Goal: Communication & Community: Ask a question

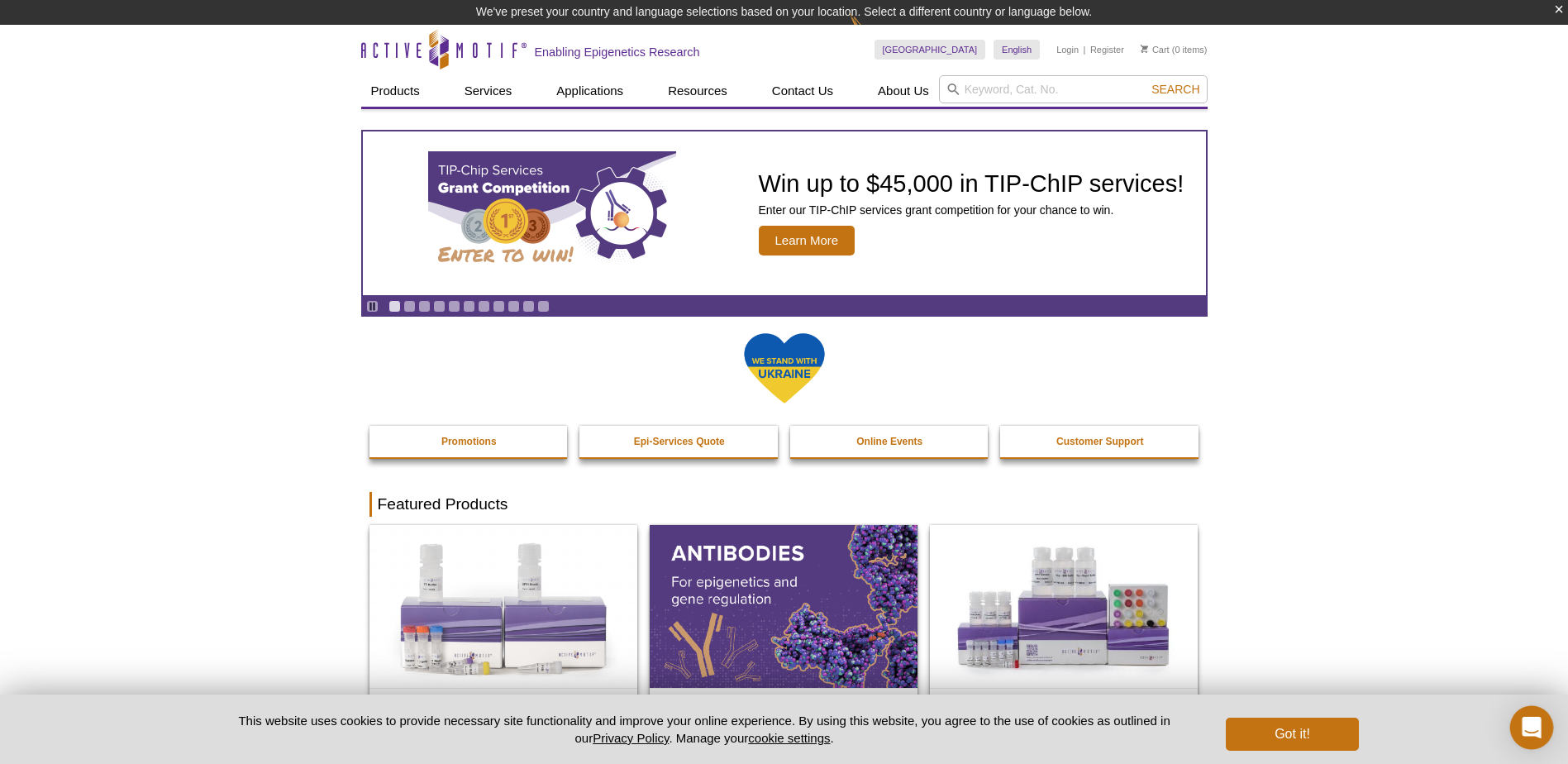
click at [1537, 724] on icon "Open Intercom Messenger" at bounding box center [1531, 727] width 19 height 21
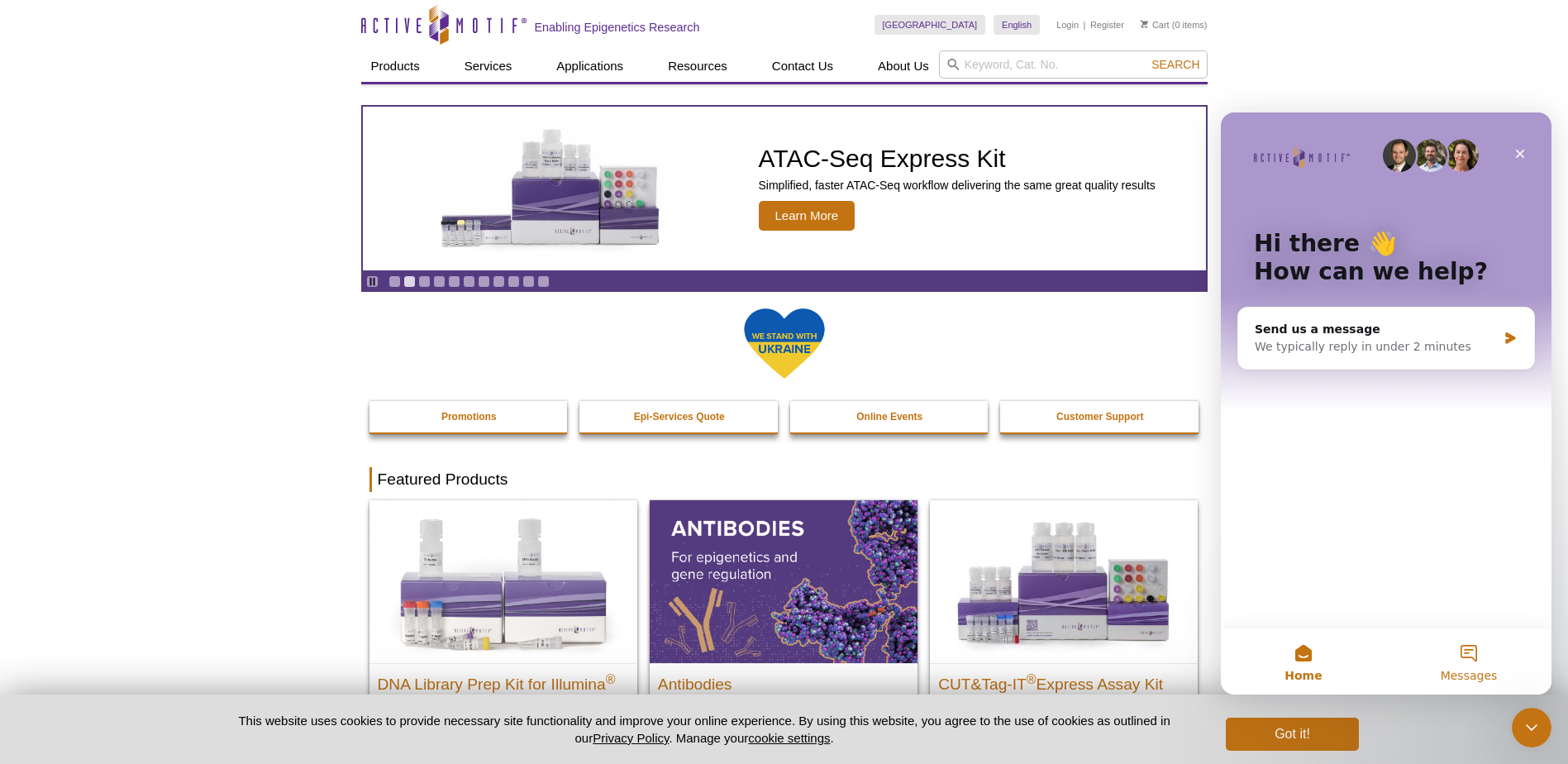
click at [1469, 654] on button "Messages" at bounding box center [1469, 662] width 165 height 66
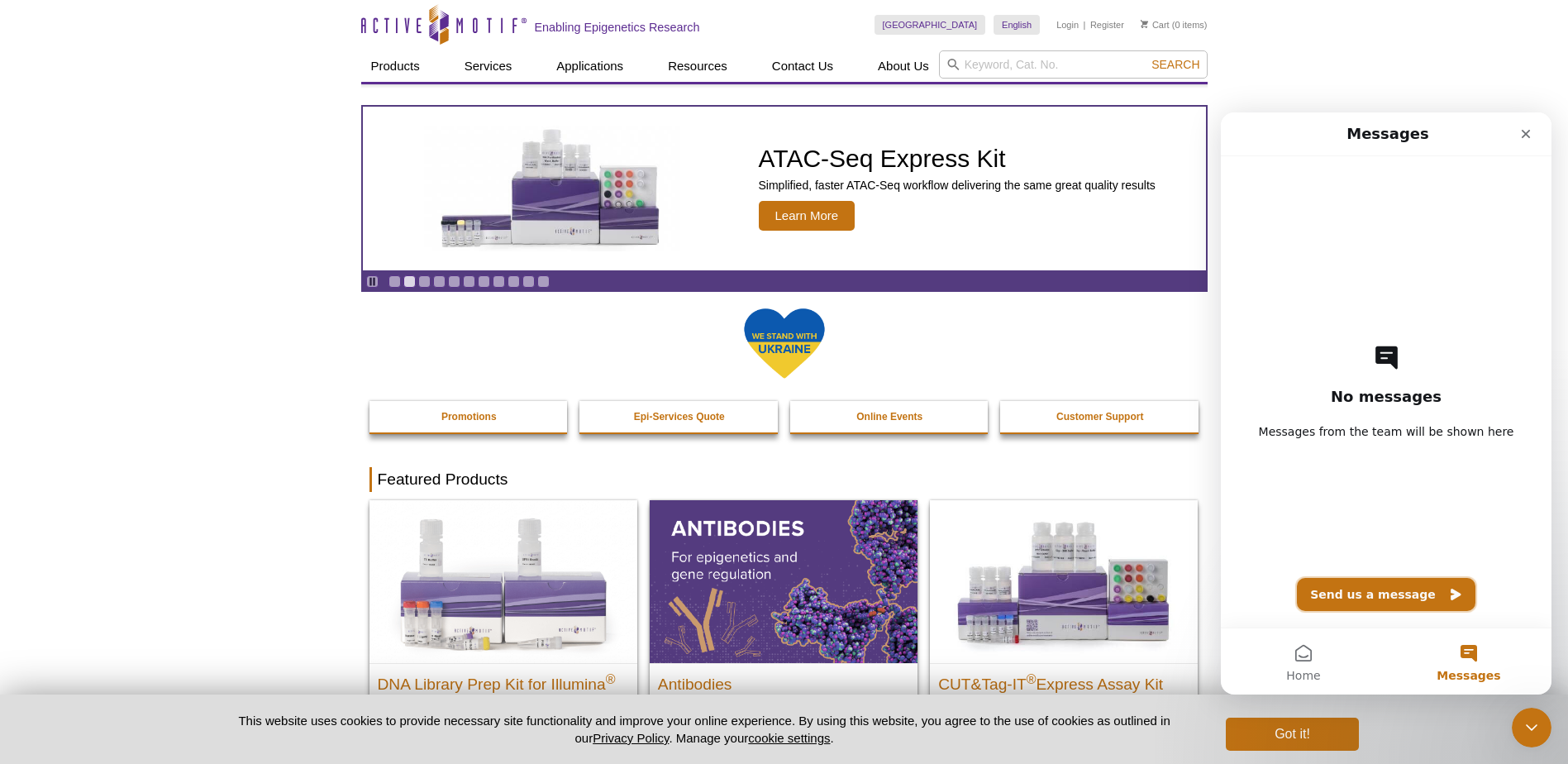
click at [1382, 590] on button "Send us a message" at bounding box center [1386, 595] width 178 height 33
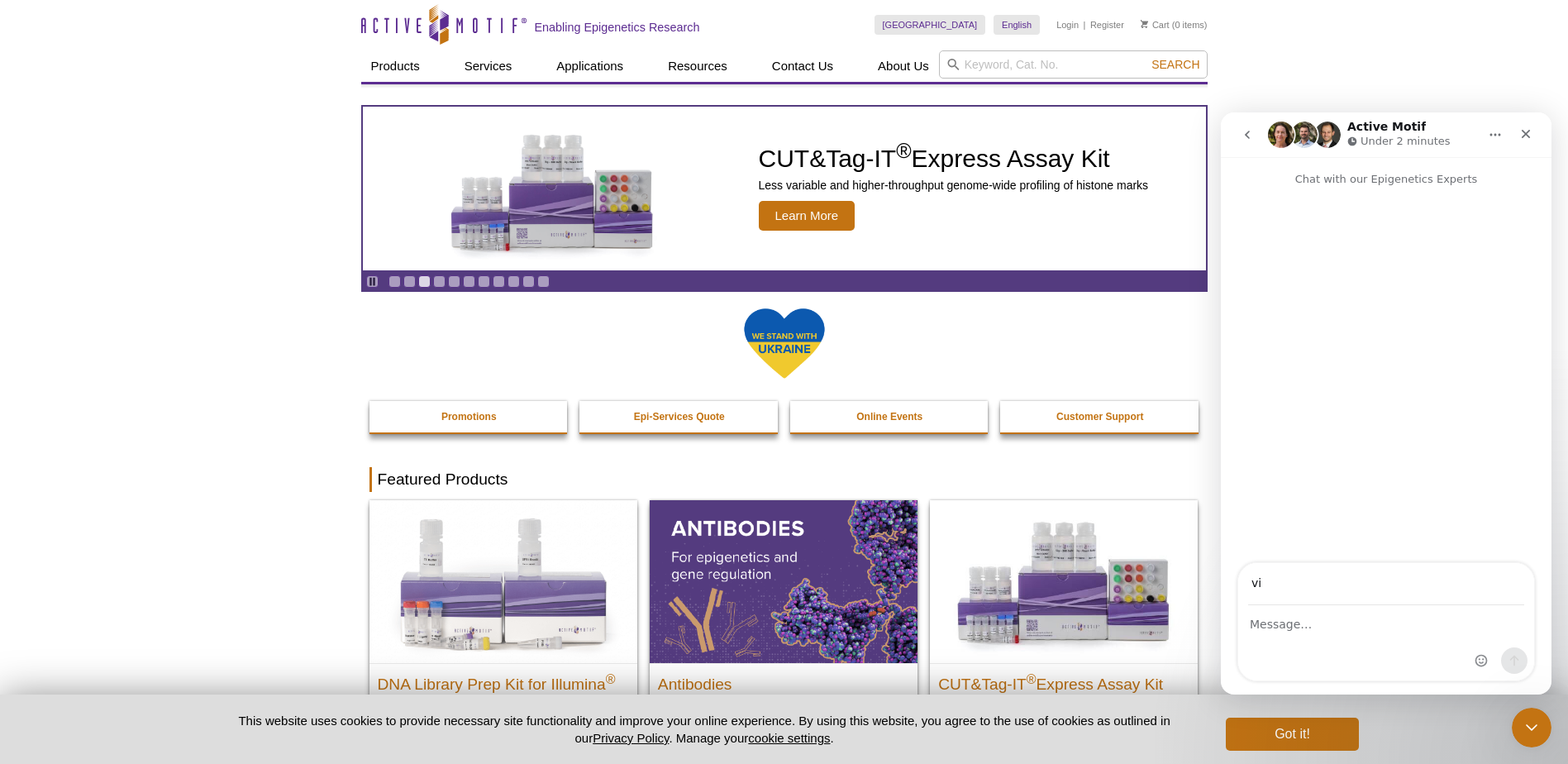
type input "[PERSON_NAME][EMAIL_ADDRESS][PERSON_NAME][DOMAIN_NAME]"
click at [1301, 634] on div "Intercom messenger" at bounding box center [1386, 643] width 296 height 74
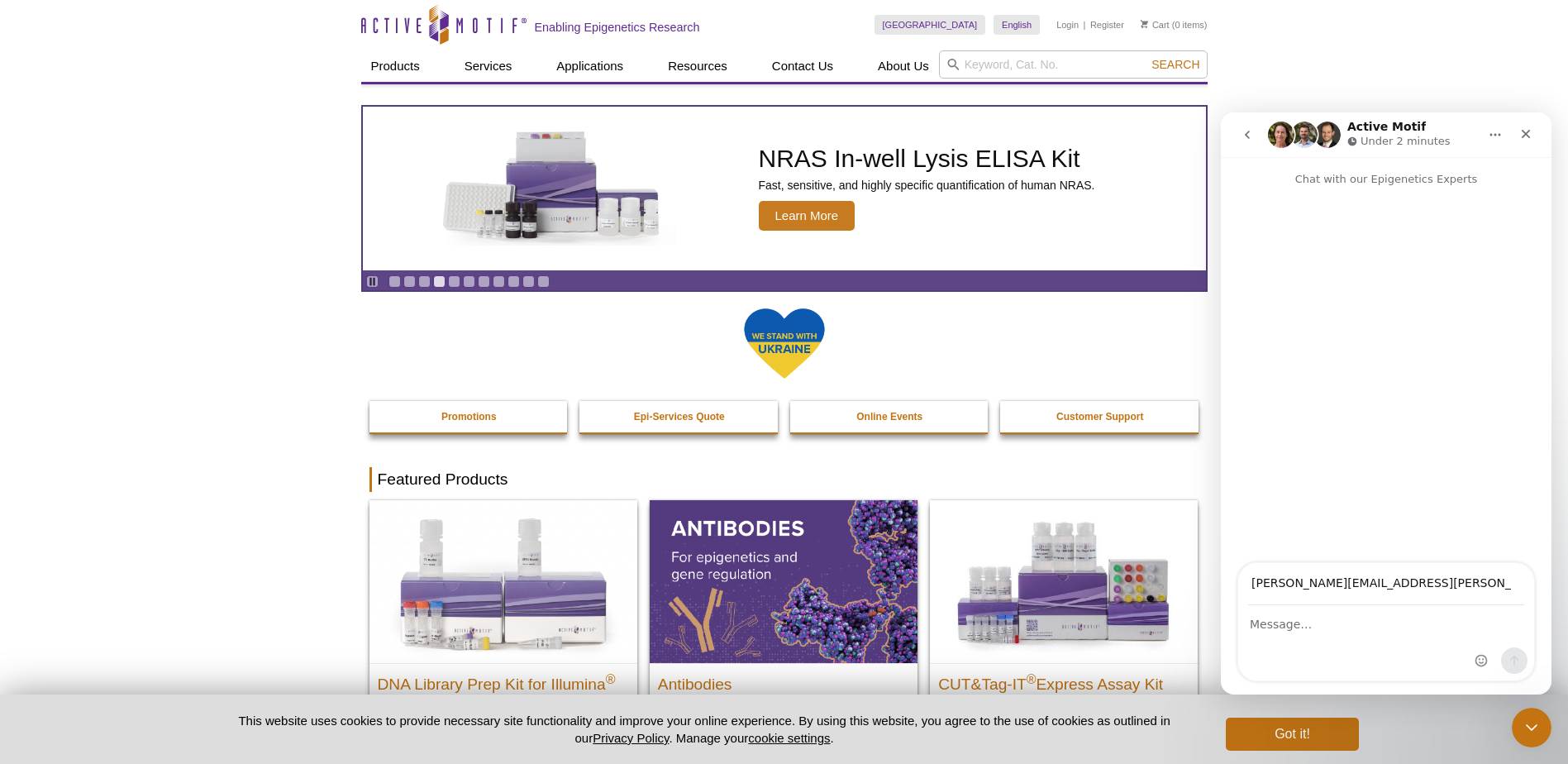
click at [1285, 653] on div "Intercom messenger" at bounding box center [1386, 643] width 296 height 74
click at [1265, 634] on div "Intercom messenger" at bounding box center [1386, 643] width 296 height 74
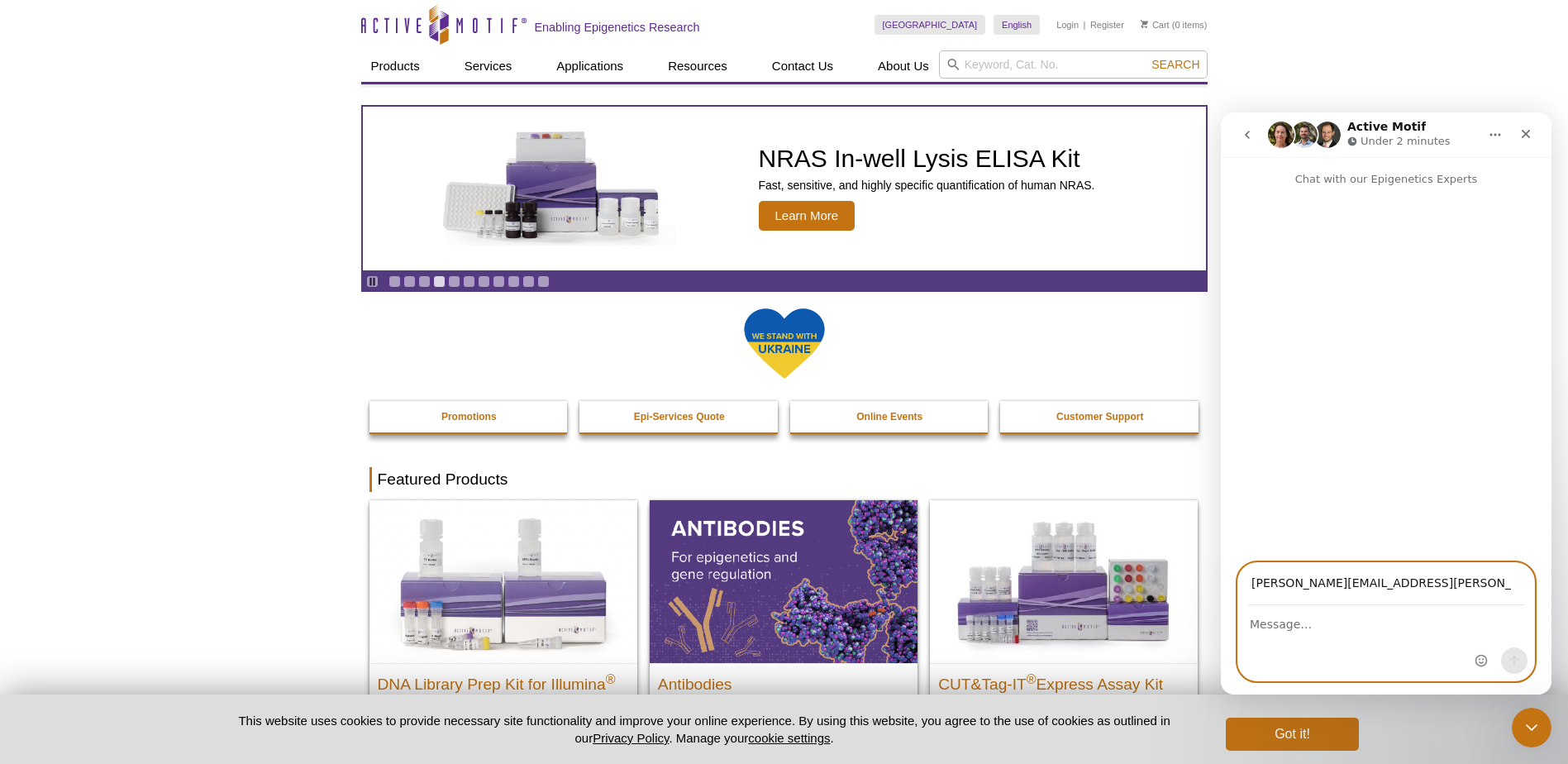
click at [1260, 621] on textarea "Message…" at bounding box center [1386, 620] width 296 height 29
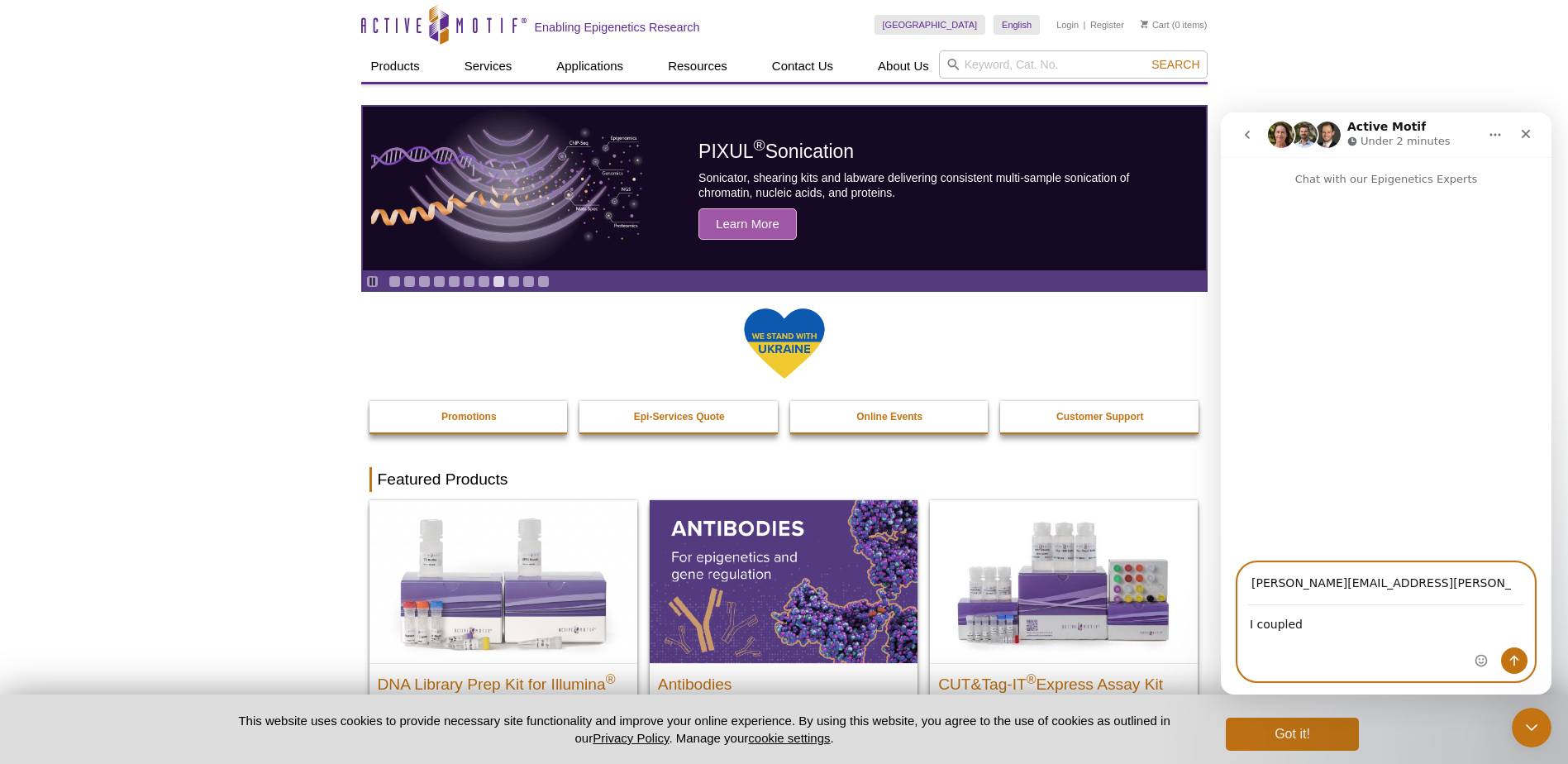
paste textarea "Chromeo™ 494 NHS-ester"
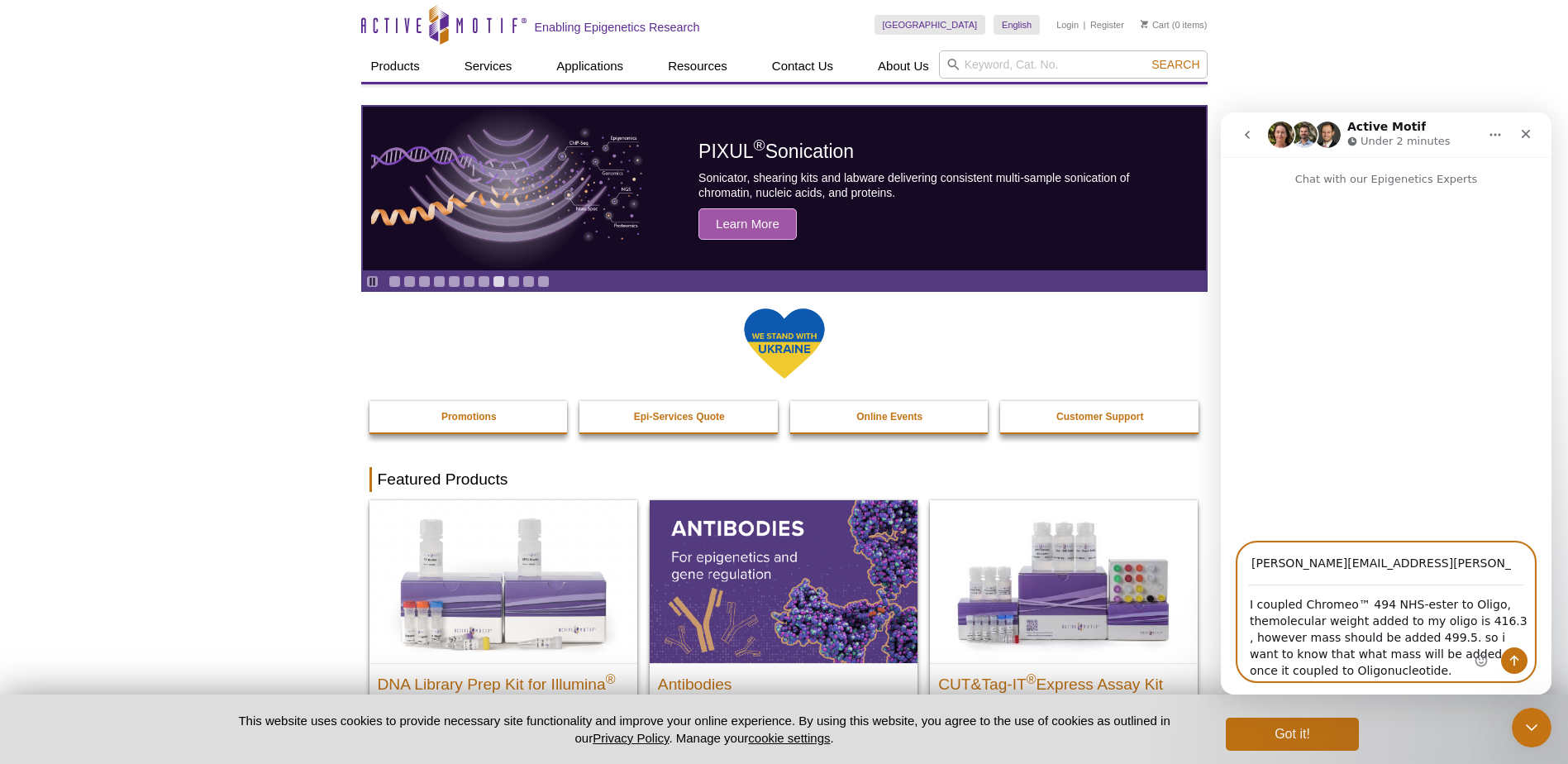
drag, startPoint x: 1331, startPoint y: 671, endPoint x: 1229, endPoint y: 604, distance: 122.0
click at [1229, 604] on div "[PERSON_NAME][EMAIL_ADDRESS][PERSON_NAME][DOMAIN_NAME] I coupled Chromeo™ 494 N…" at bounding box center [1386, 611] width 331 height 139
type textarea "I coupled Chromeo™ 494 NHS-ester to Oligo, themolecular weight added to my olig…"
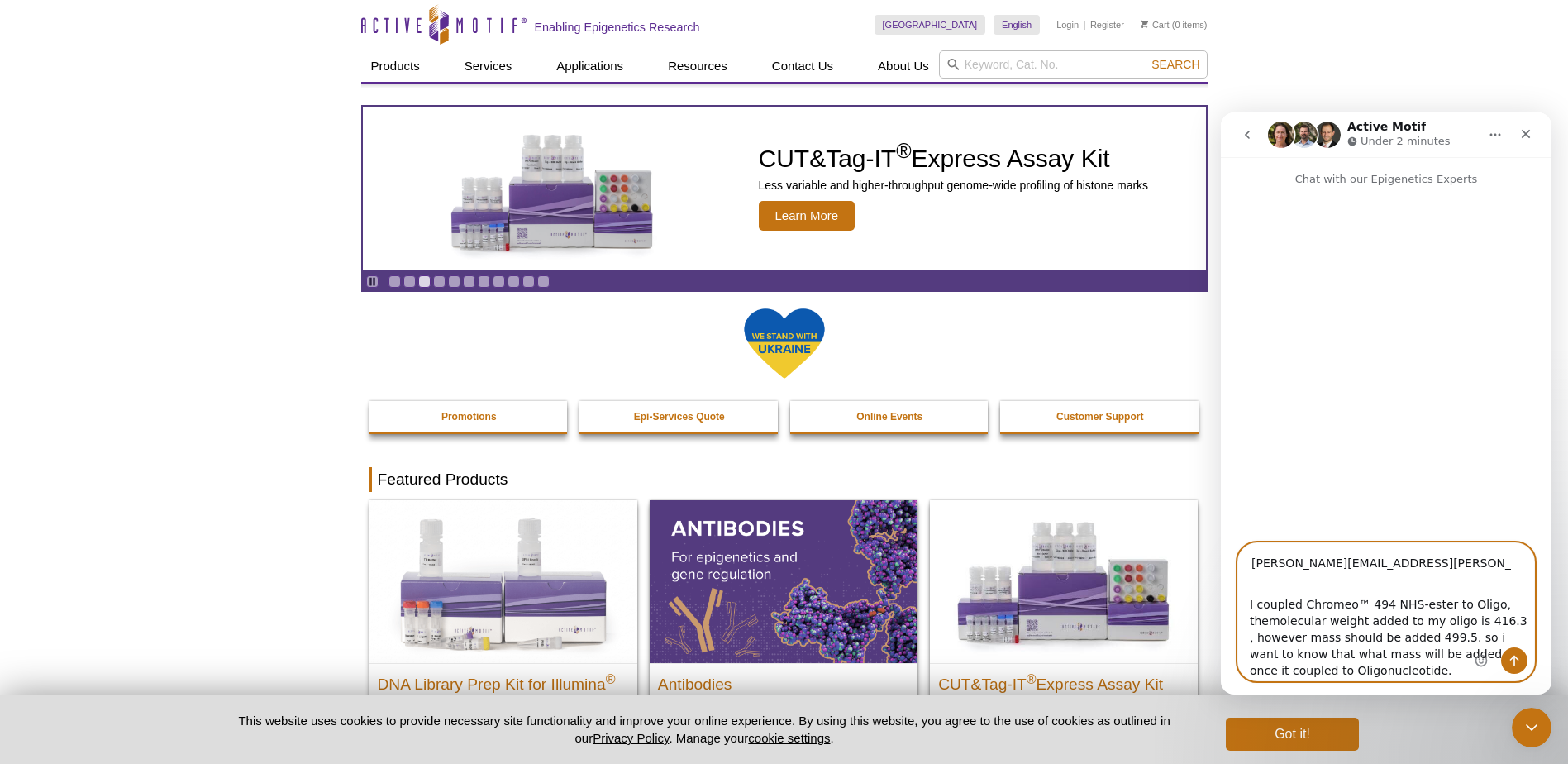
click at [1354, 674] on textarea "I coupled Chromeo™ 494 NHS-ester to Oligo, themolecular weight added to my olig…" at bounding box center [1386, 633] width 296 height 95
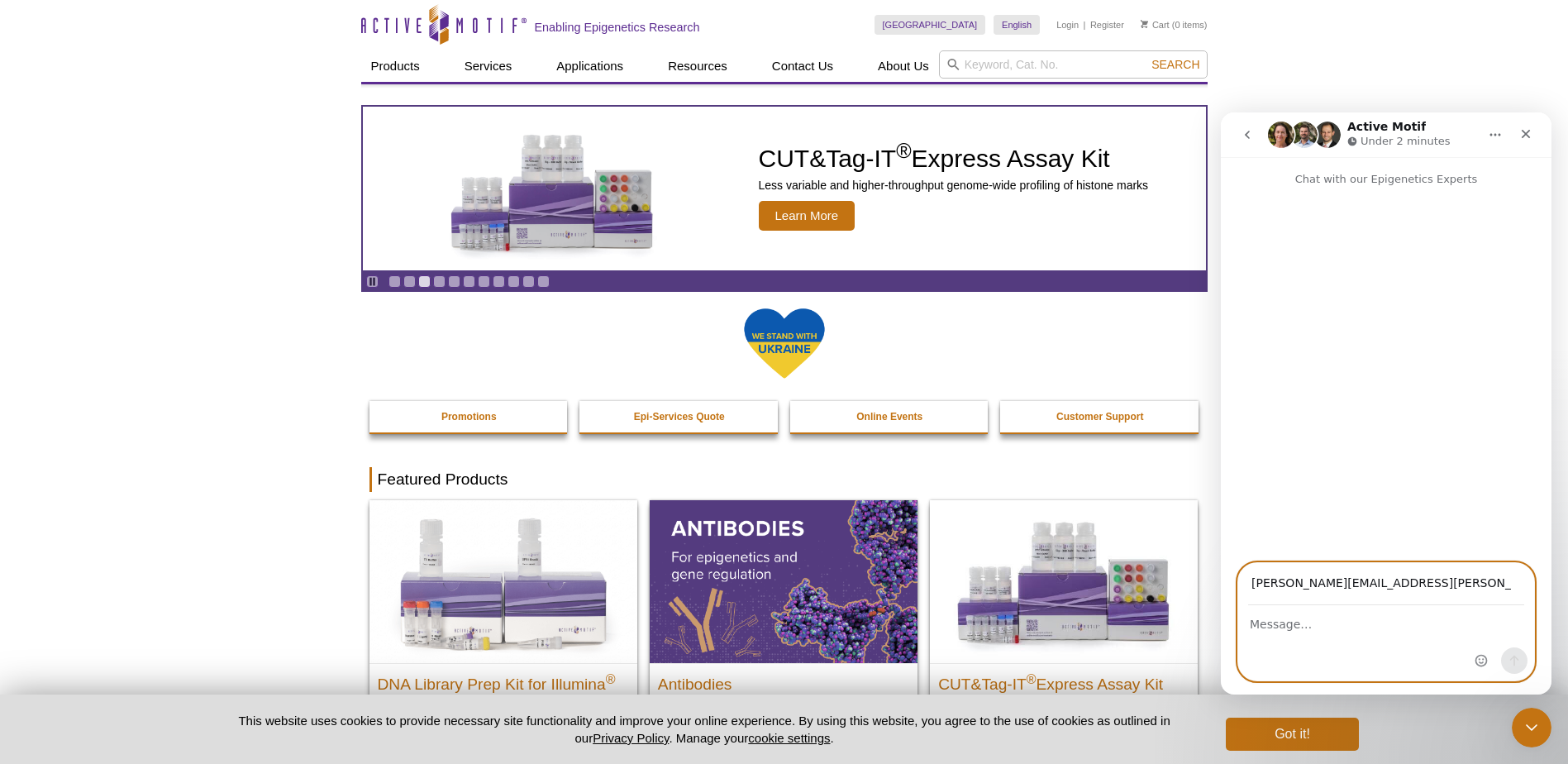
paste textarea "I coupled Chromeo™ 494 NHS-ester to an oligonucleotide. The observed increase i…"
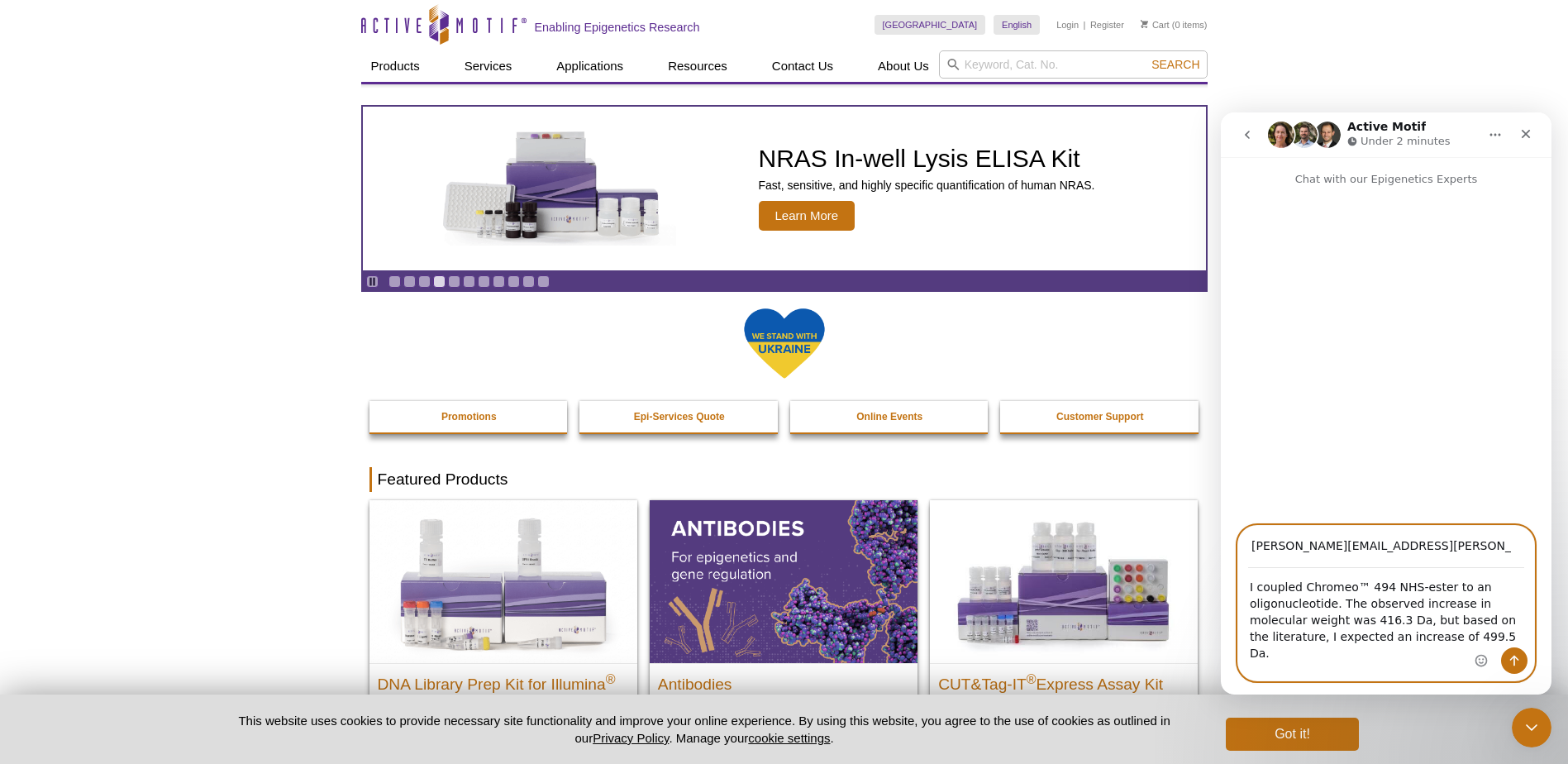
click at [1249, 589] on textarea "I coupled Chromeo™ 494 NHS-ester to an oligonucleotide. The observed increase i…" at bounding box center [1386, 624] width 296 height 111
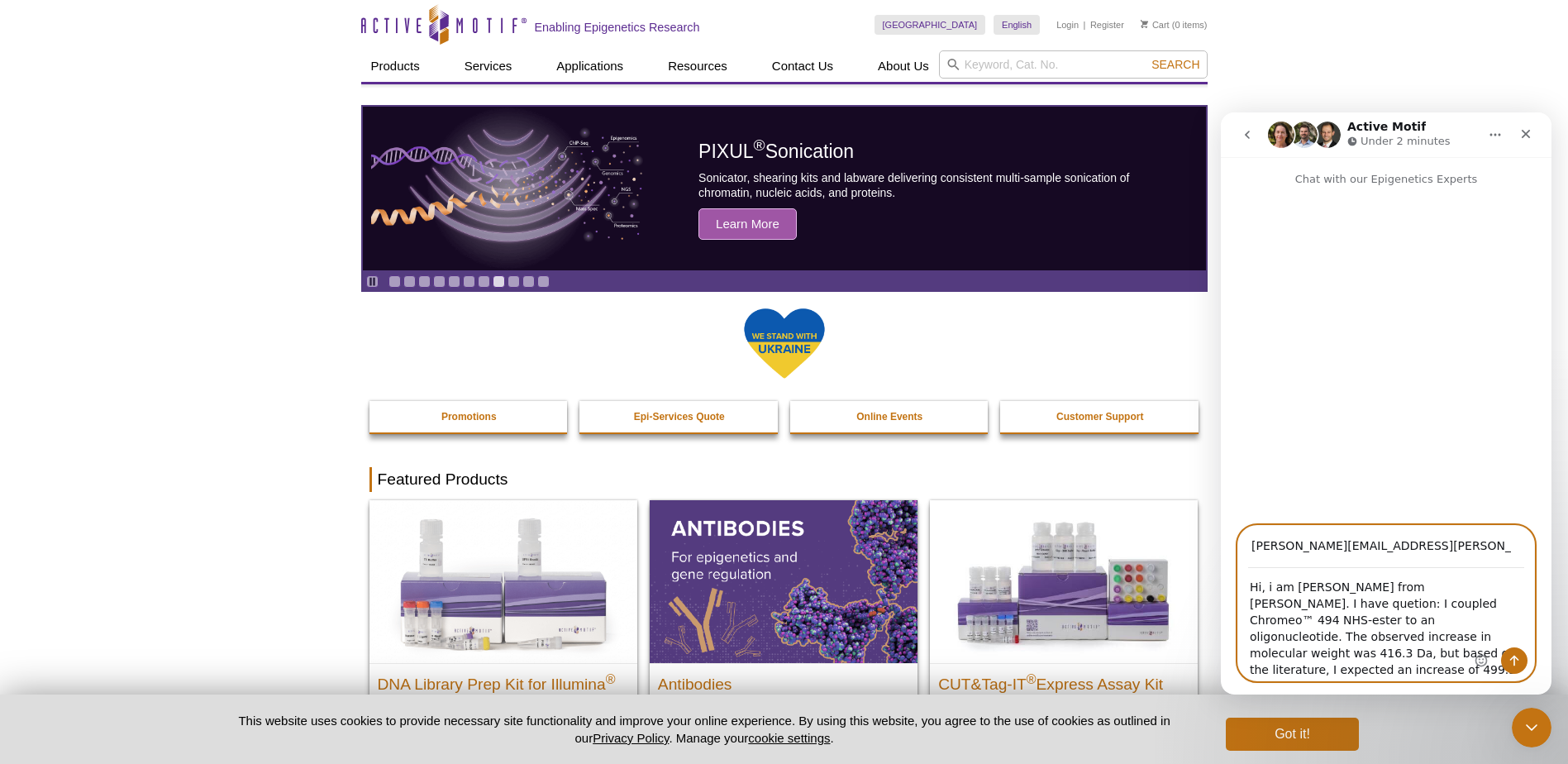
type textarea "Hi, i am [PERSON_NAME] from [PERSON_NAME]. I have quetion: I coupled Chromeo™ 4…"
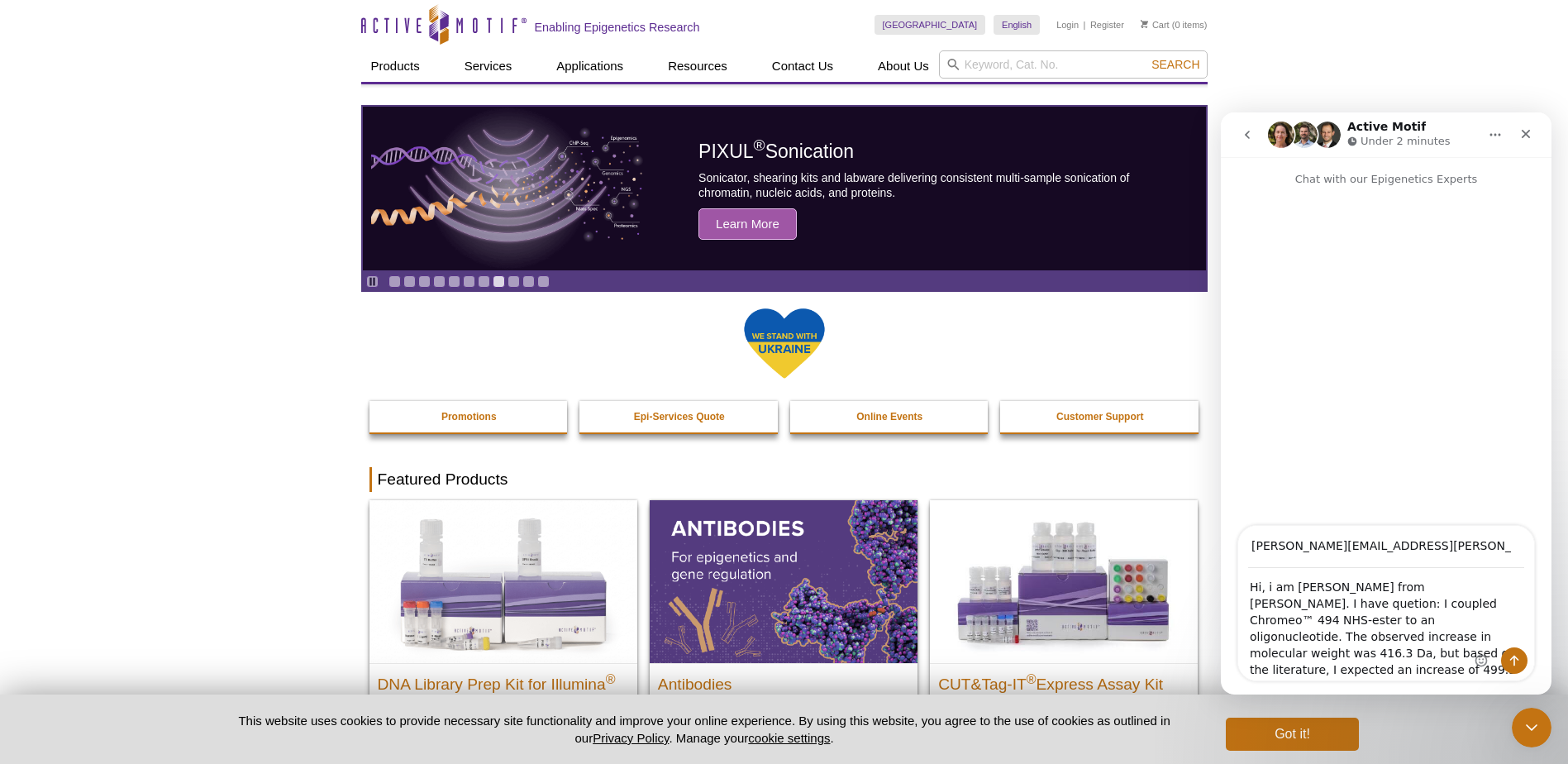
click at [1477, 604] on div "Intercom messenger" at bounding box center [1501, 603] width 65 height 154
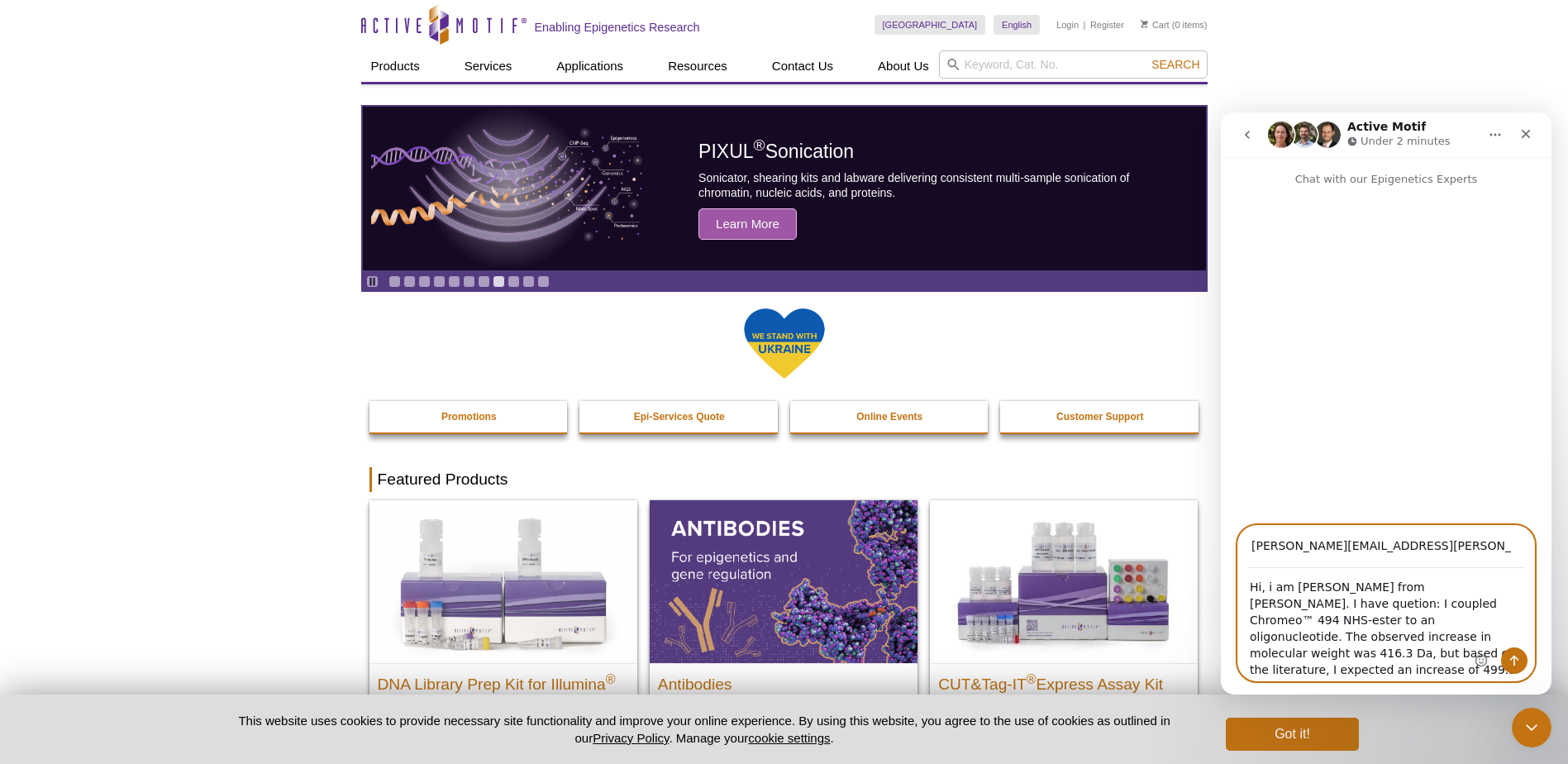
click at [1442, 587] on textarea "Hi, i am [PERSON_NAME] from [PERSON_NAME]. I have quetion: I coupled Chromeo™ 4…" at bounding box center [1386, 624] width 296 height 111
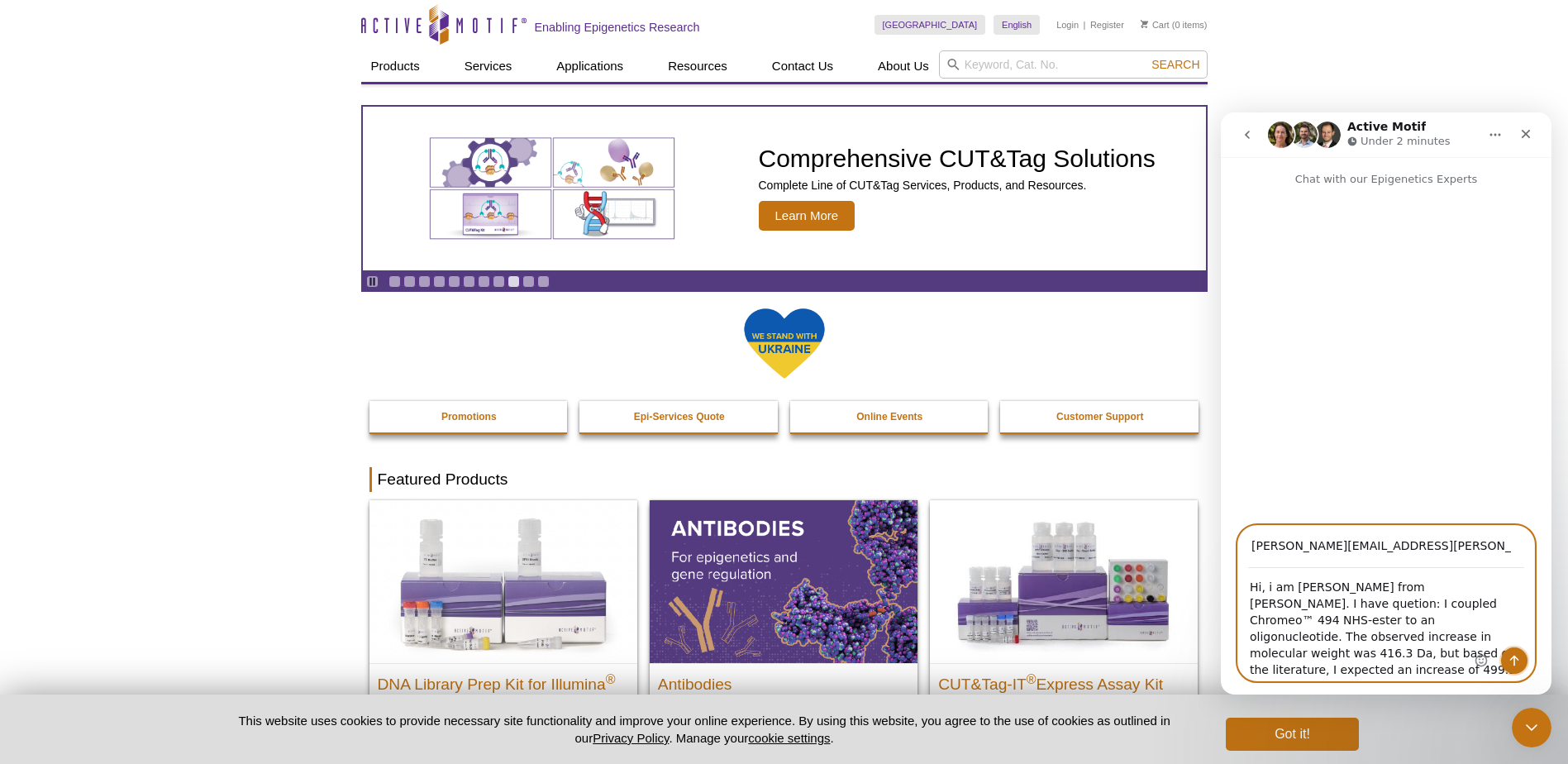
drag, startPoint x: 1451, startPoint y: 587, endPoint x: 1516, endPoint y: 660, distance: 97.7
click at [1516, 660] on icon "Send a message…" at bounding box center [1515, 660] width 13 height 13
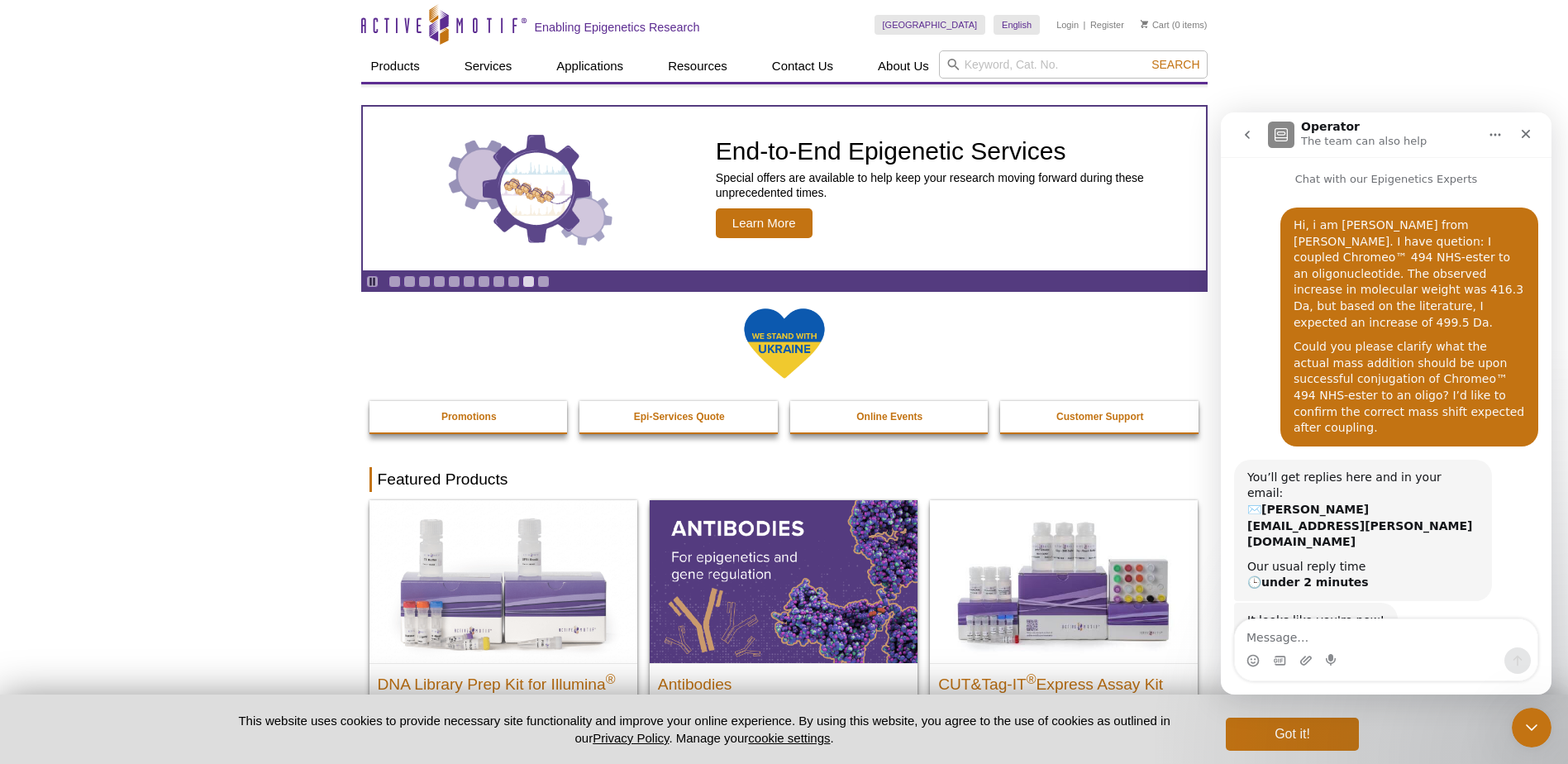
scroll to position [109, 0]
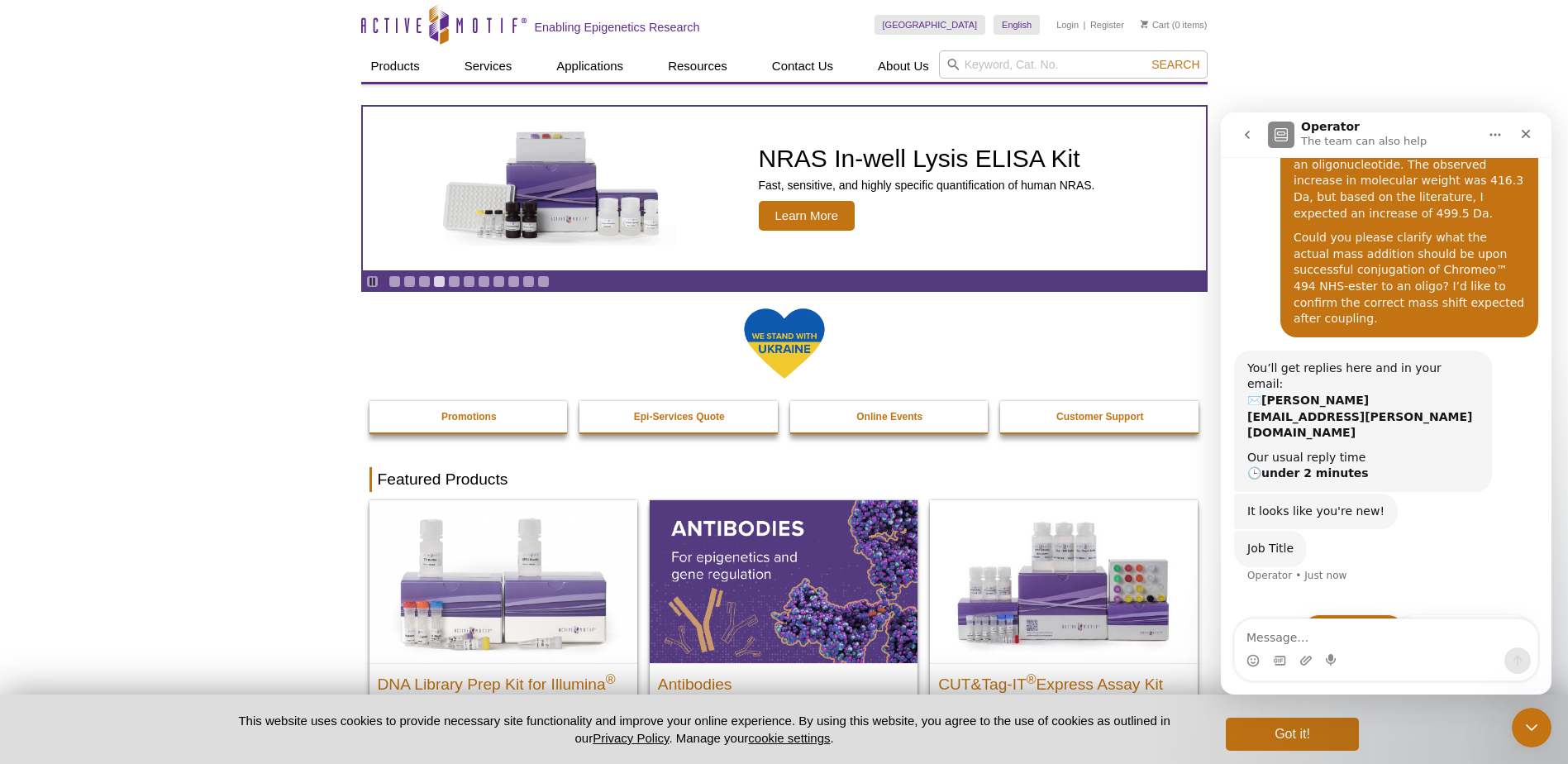
click at [1338, 614] on button "Lab manager" at bounding box center [1353, 631] width 102 height 33
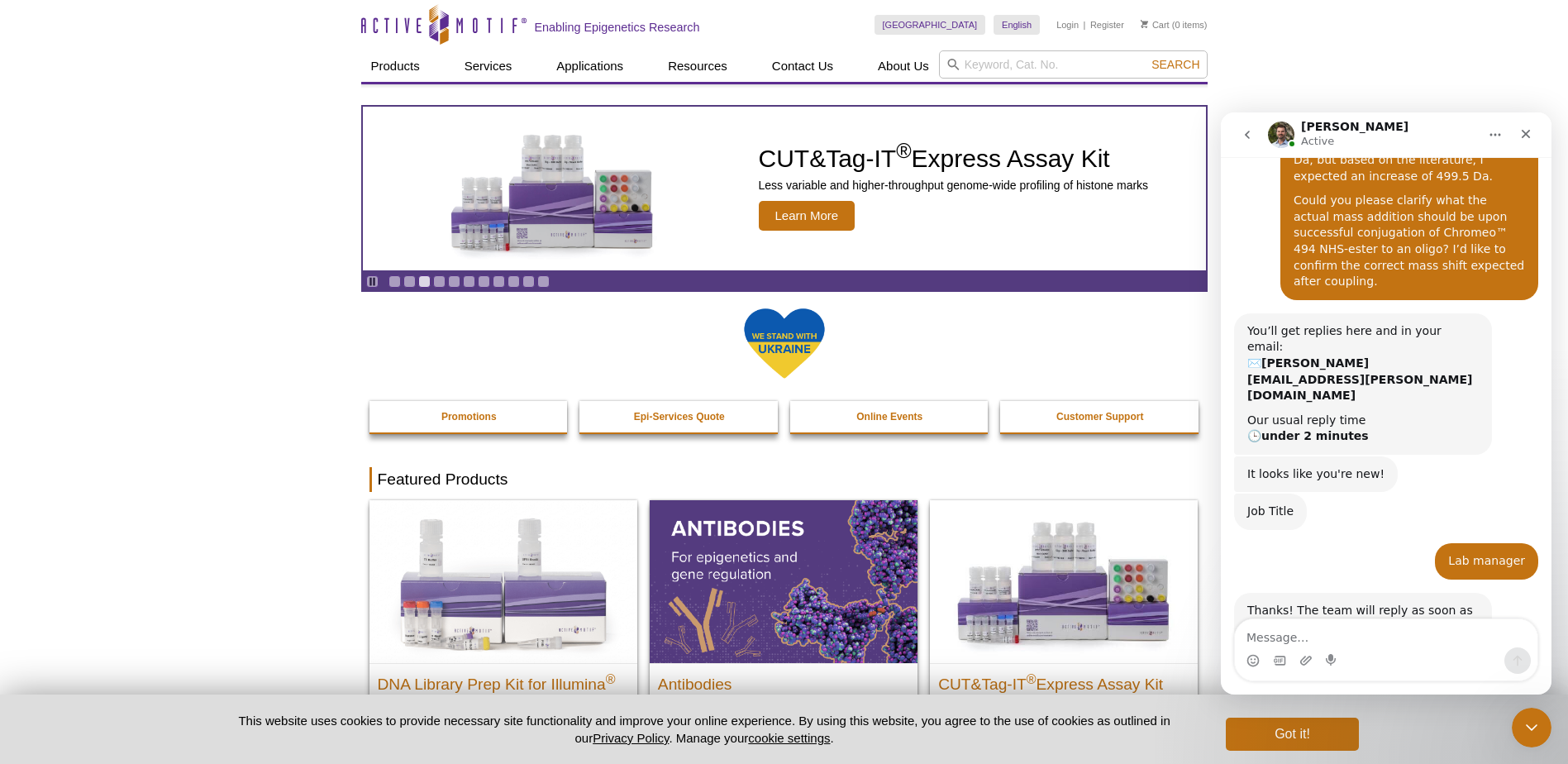
scroll to position [229, 0]
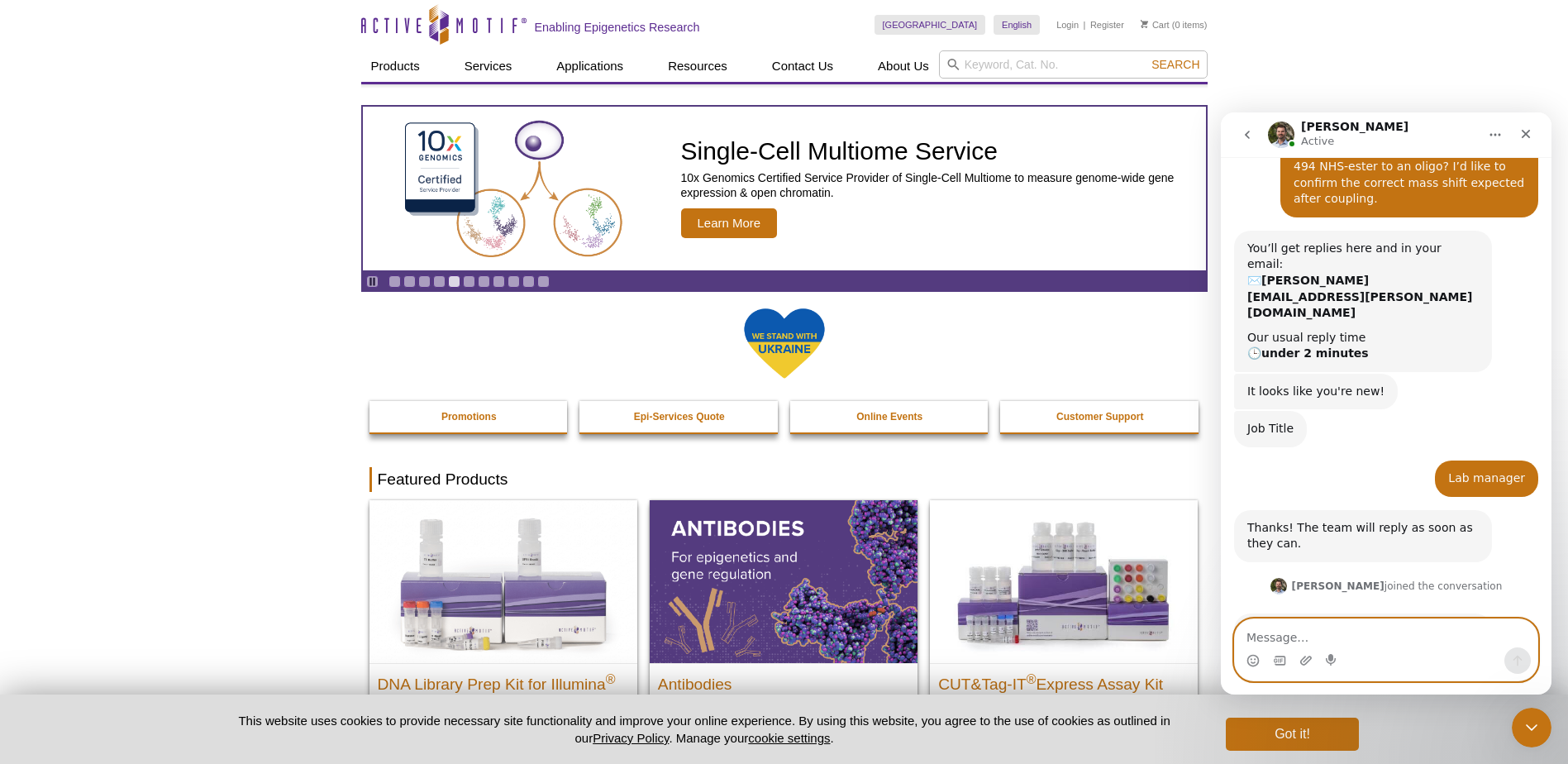
click at [1270, 633] on textarea "Message…" at bounding box center [1386, 633] width 302 height 29
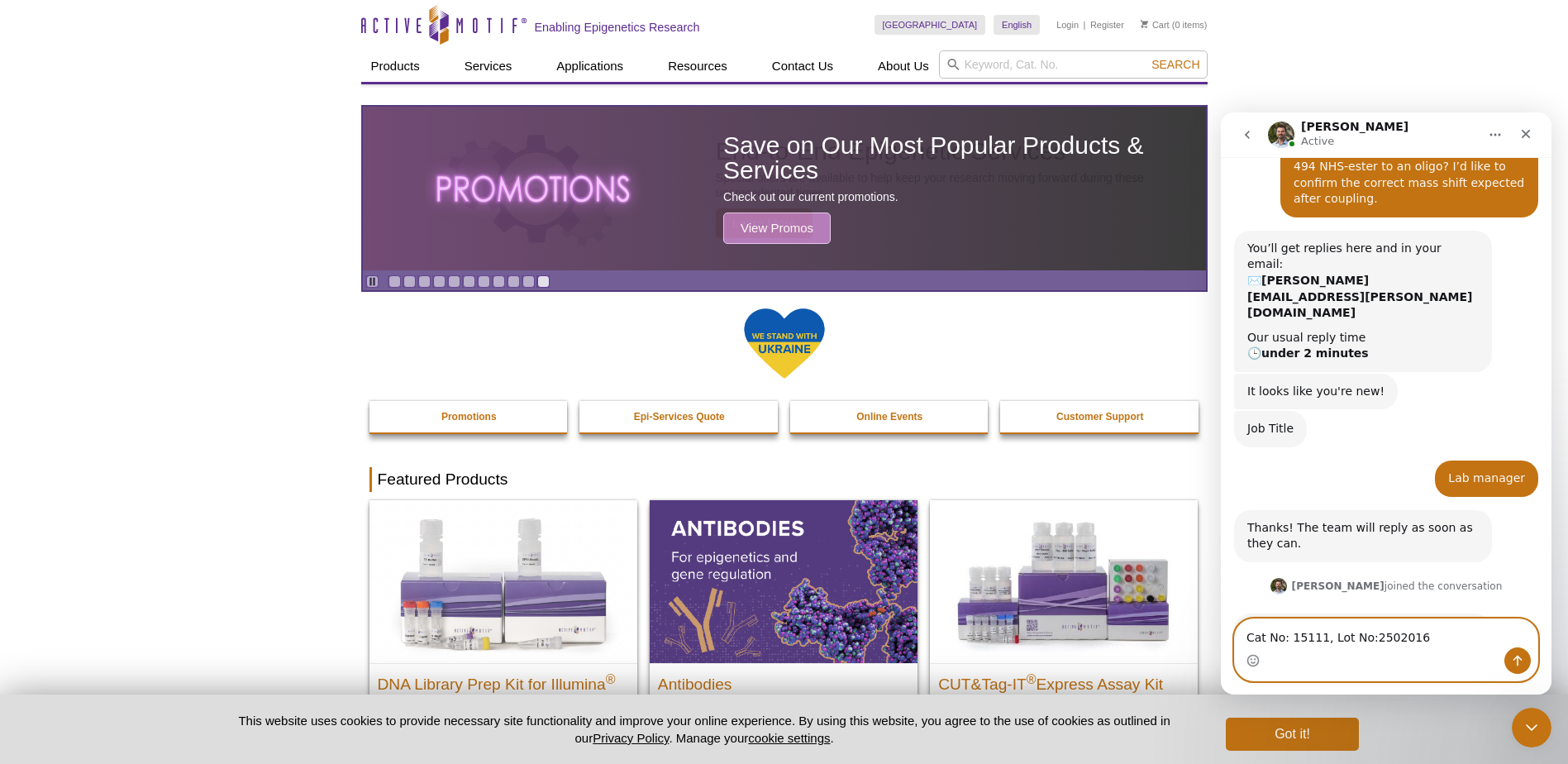
type textarea "Cat No: 15111, Lot No:25020167"
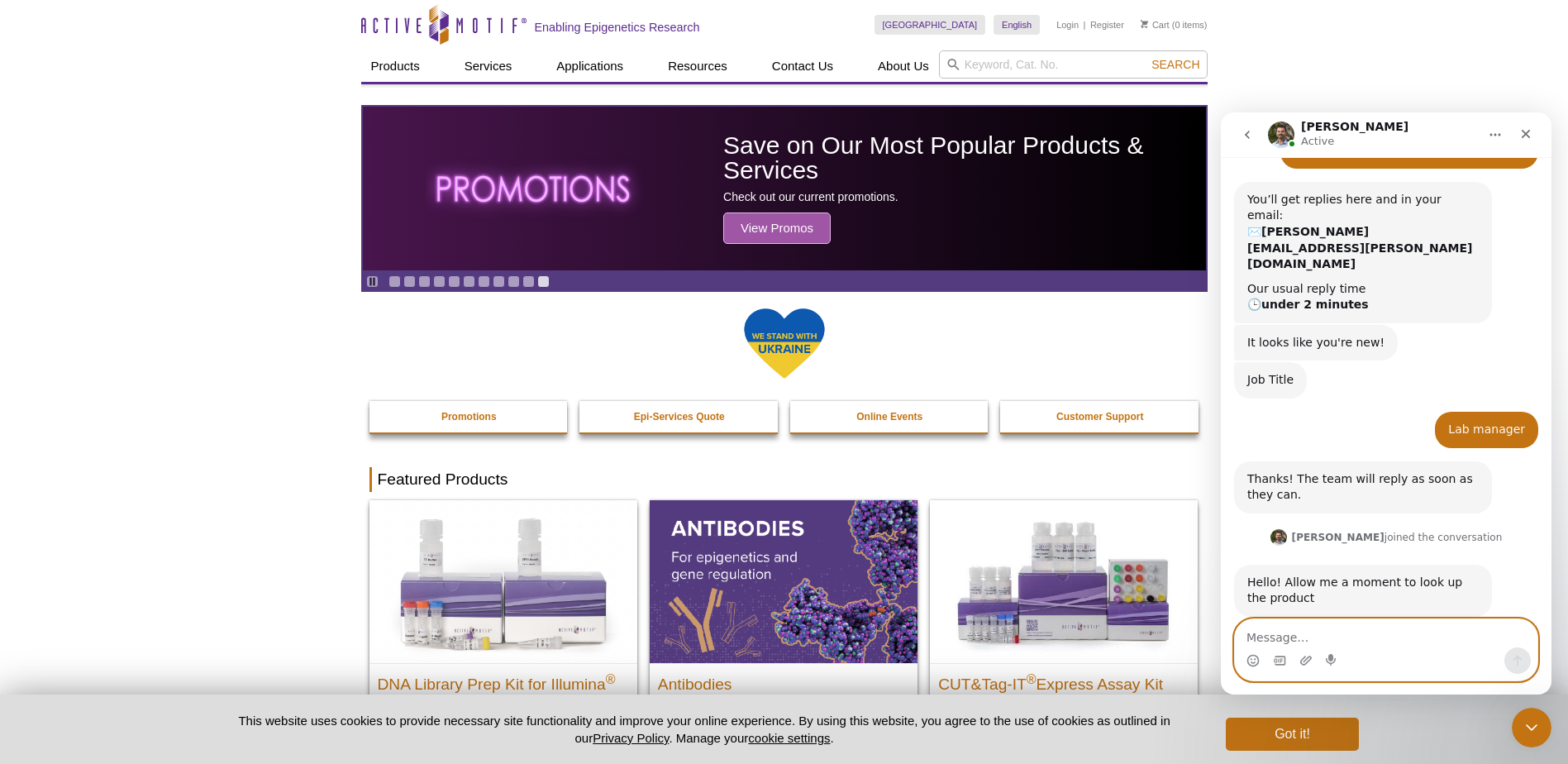
scroll to position [279, 0]
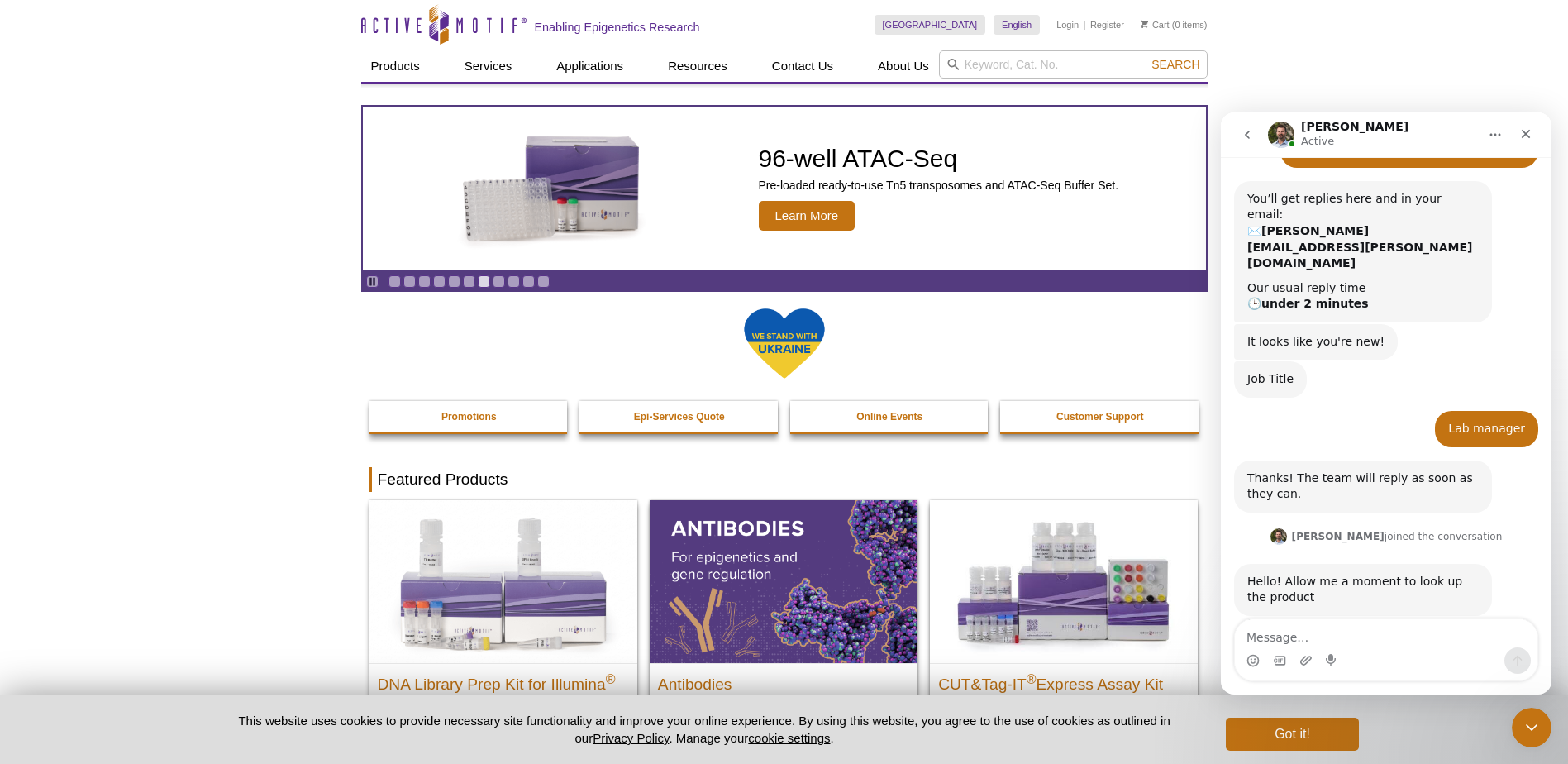
click at [1500, 461] on div "Thanks! The team will reply as soon as they can. Operator • 6m ago" at bounding box center [1386, 493] width 304 height 65
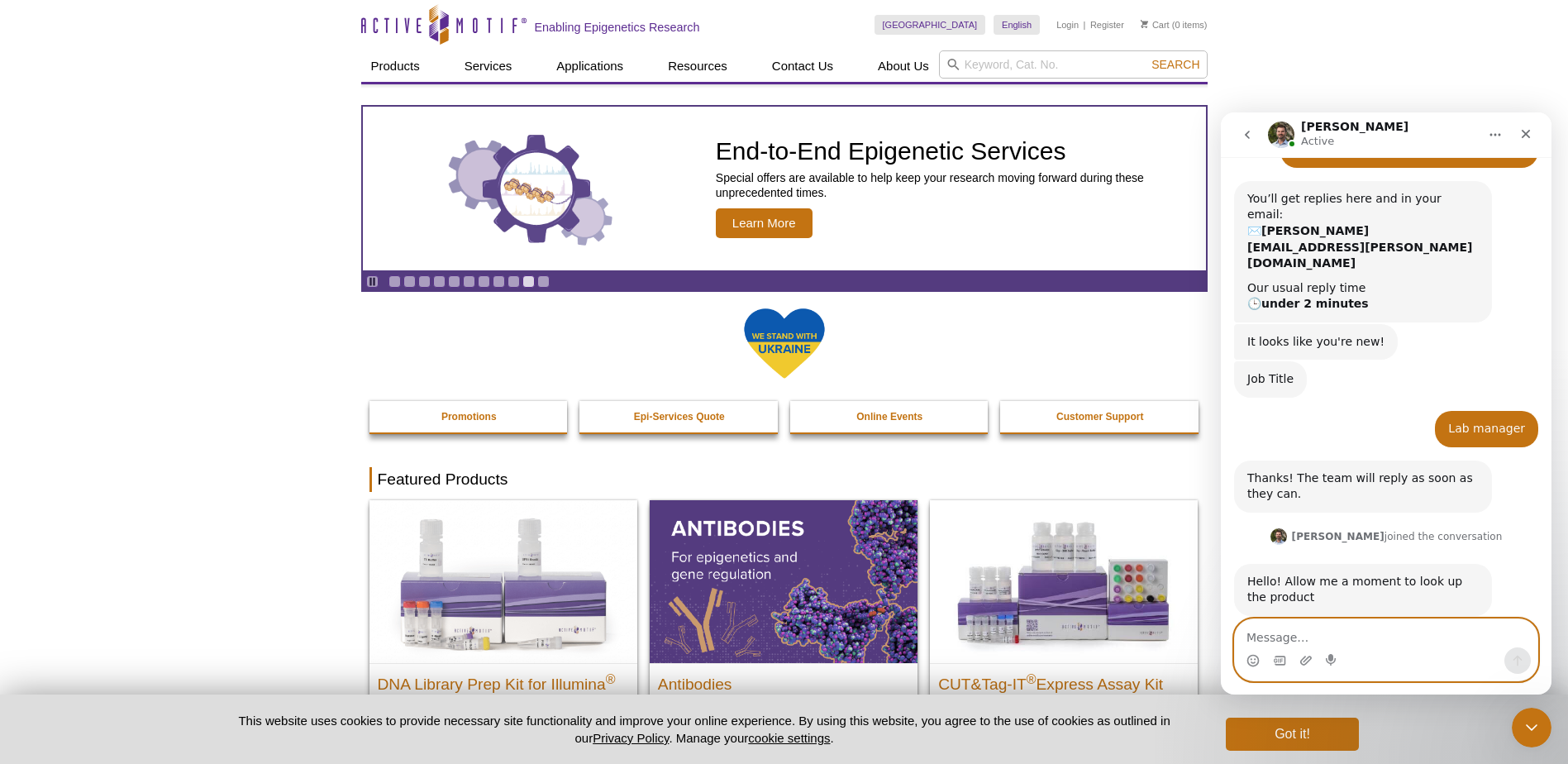
click at [1270, 631] on textarea "Message…" at bounding box center [1386, 633] width 302 height 29
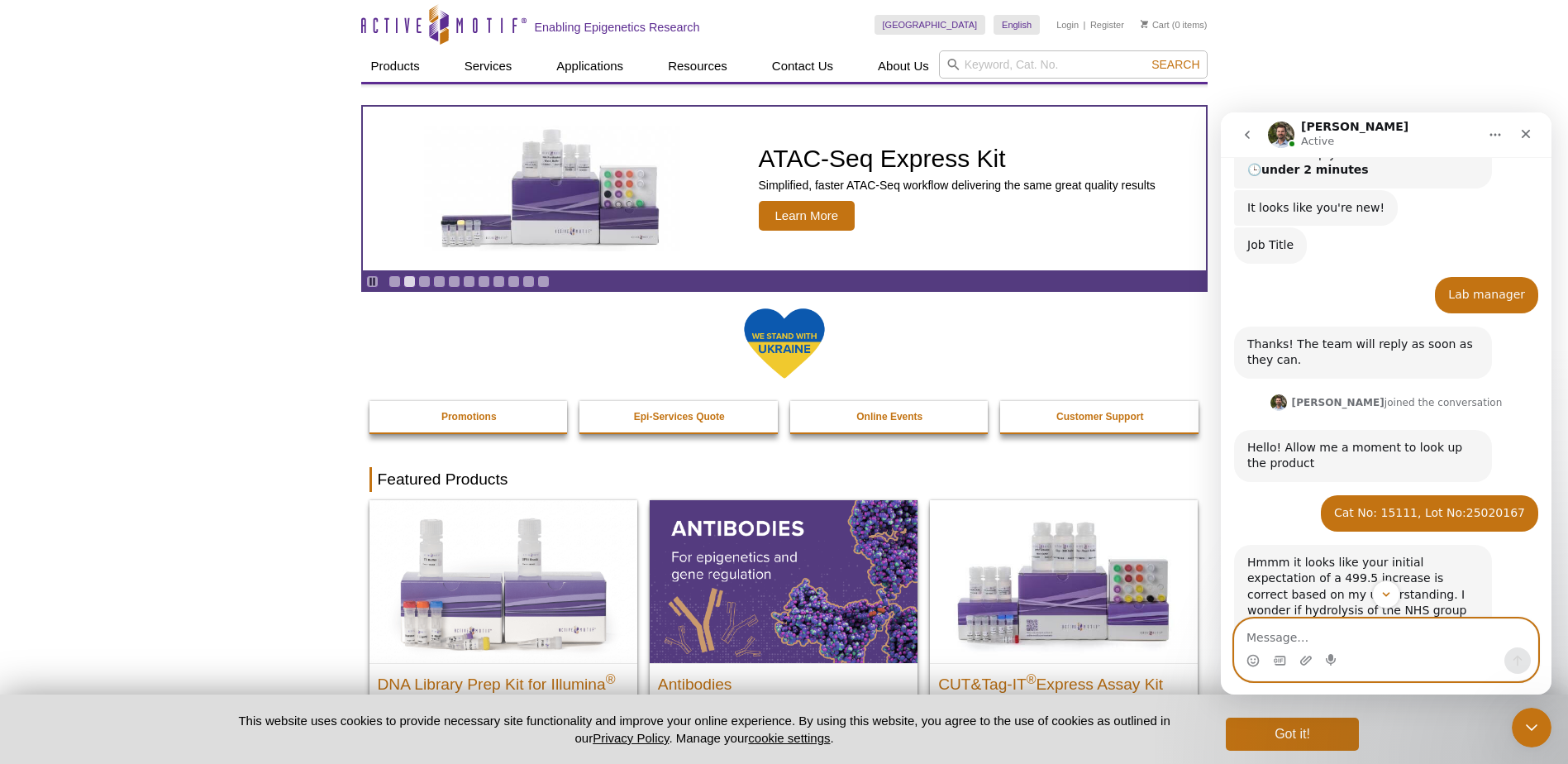
scroll to position [462, 0]
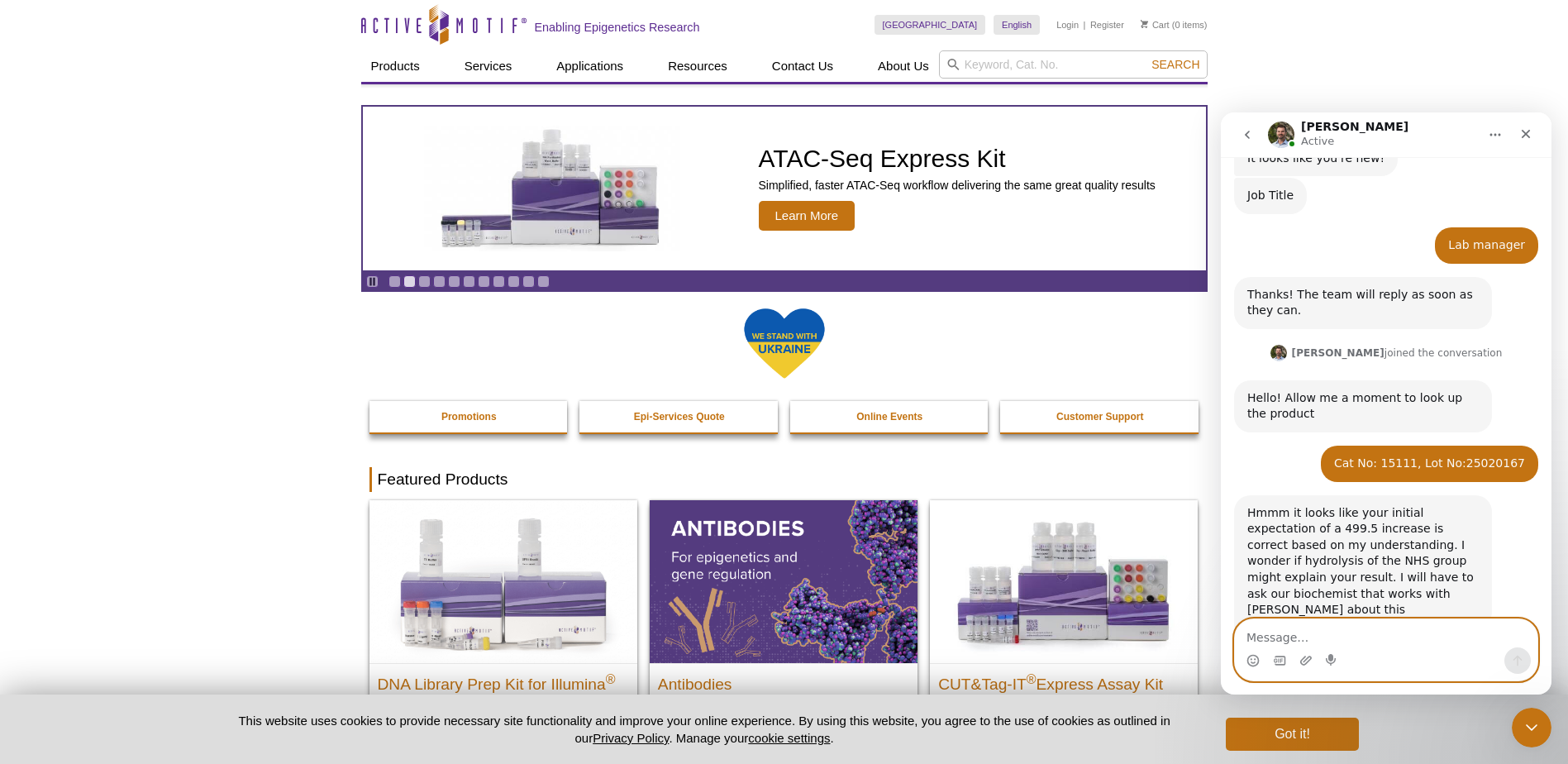
click at [1256, 633] on textarea "Message…" at bounding box center [1386, 633] width 302 height 29
paste textarea "I’ve coupled Chromeo™ 494 NHS-ester to two different oligonucleotides, and both…"
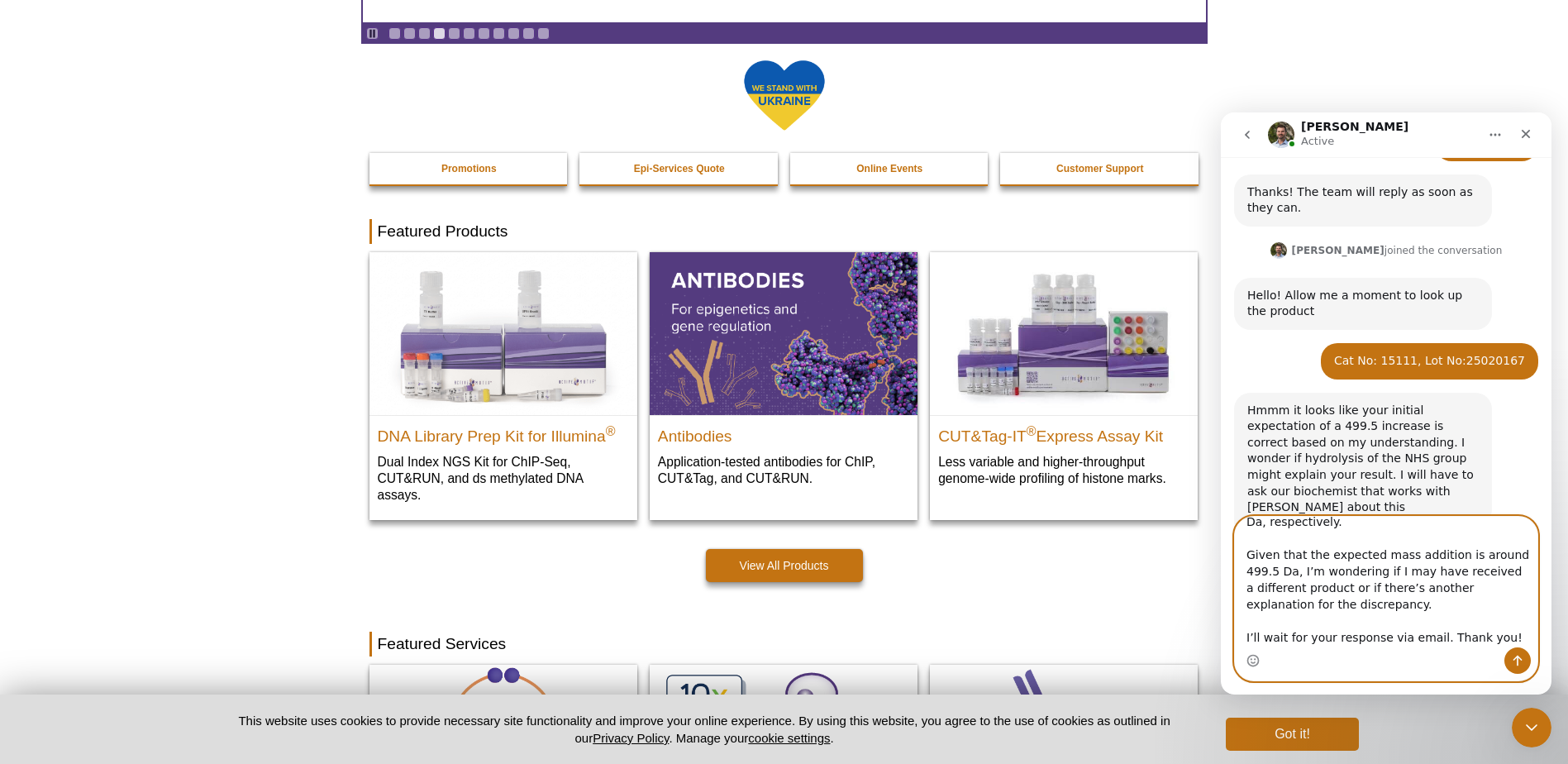
scroll to position [0, 0]
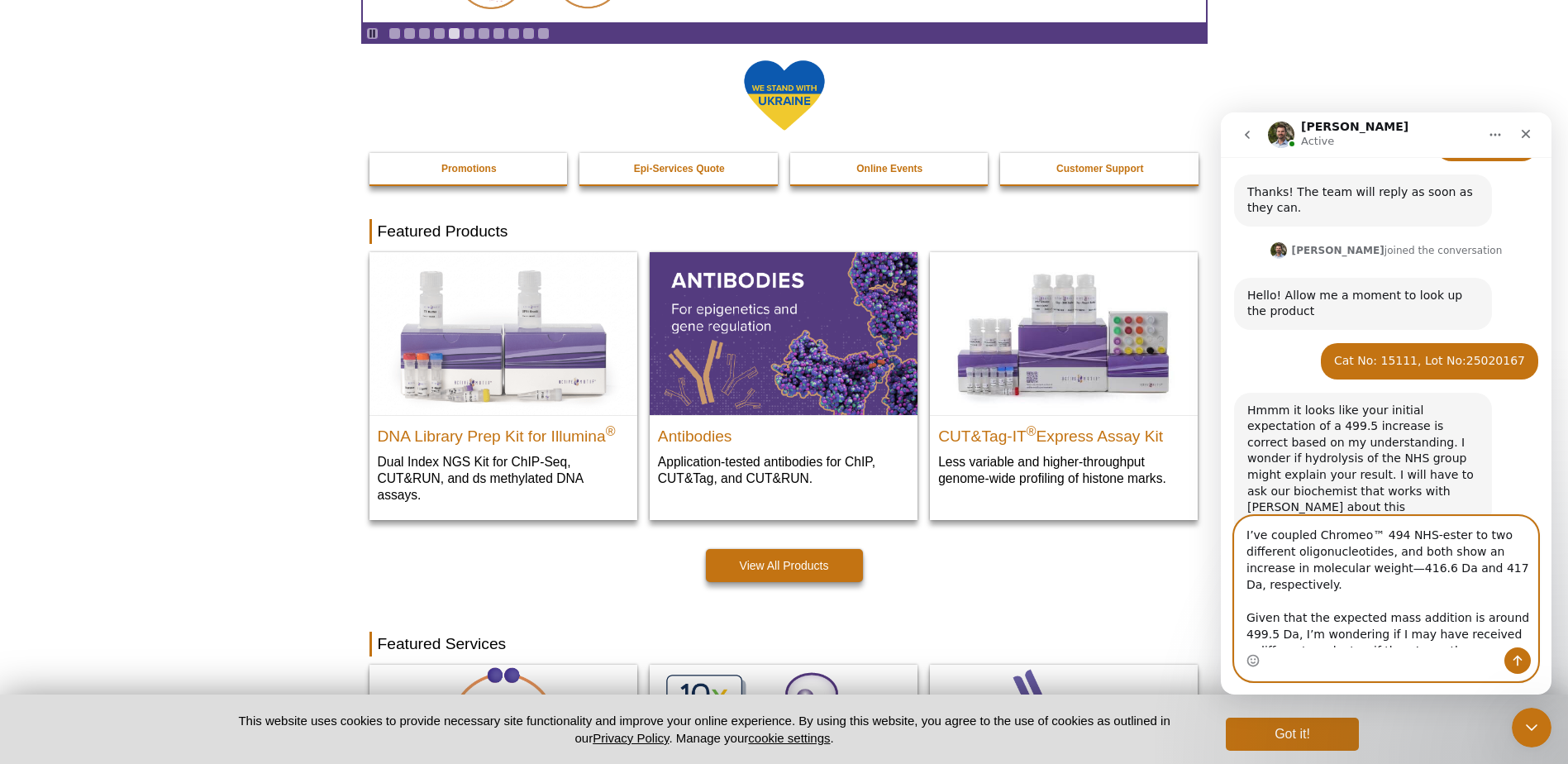
type textarea "I’ve coupled Chromeo™ 494 NHS-ester to two different oligonucleotides, and both…"
click at [1522, 662] on icon "Send a message…" at bounding box center [1517, 660] width 13 height 13
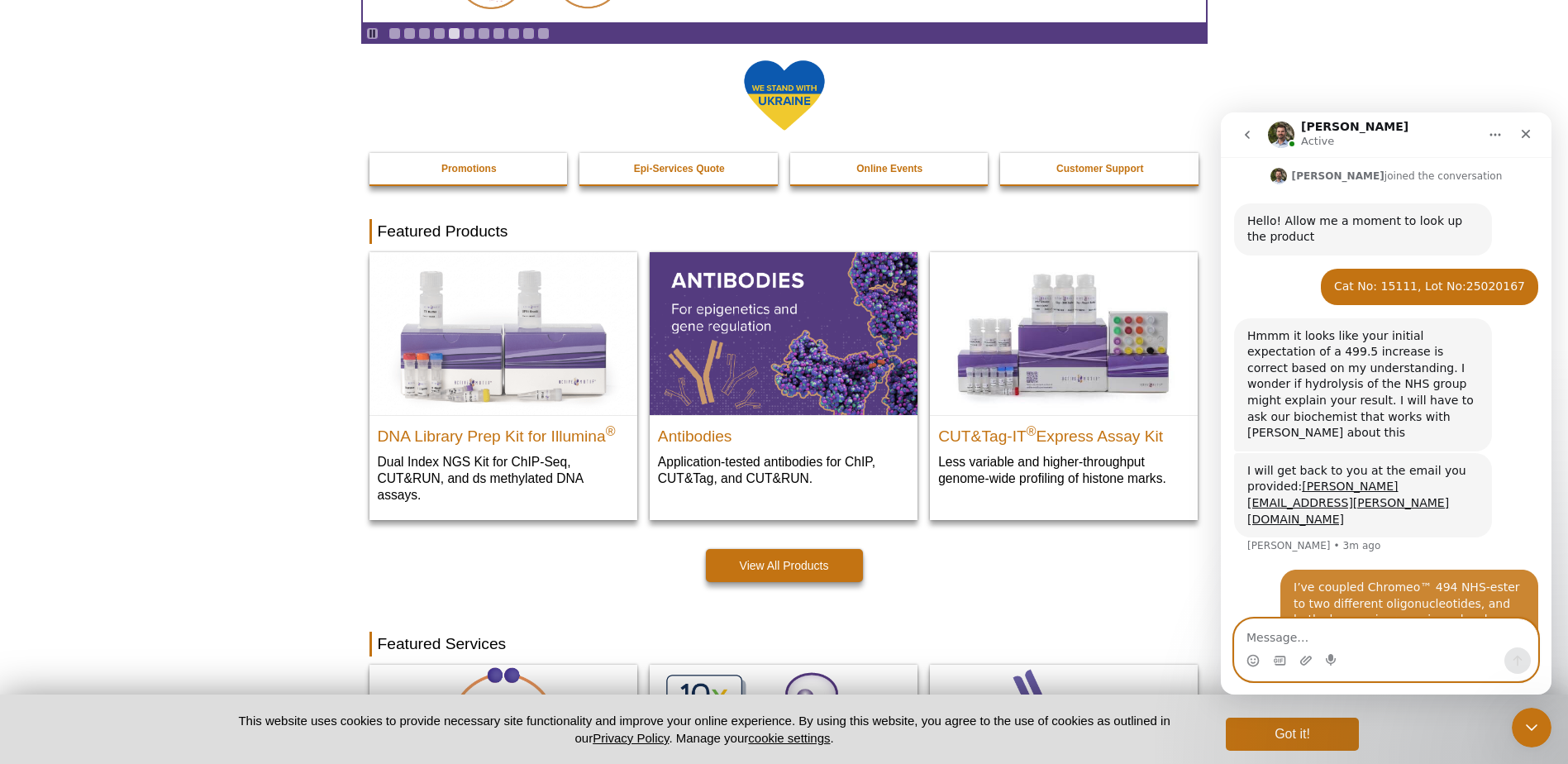
scroll to position [674, 0]
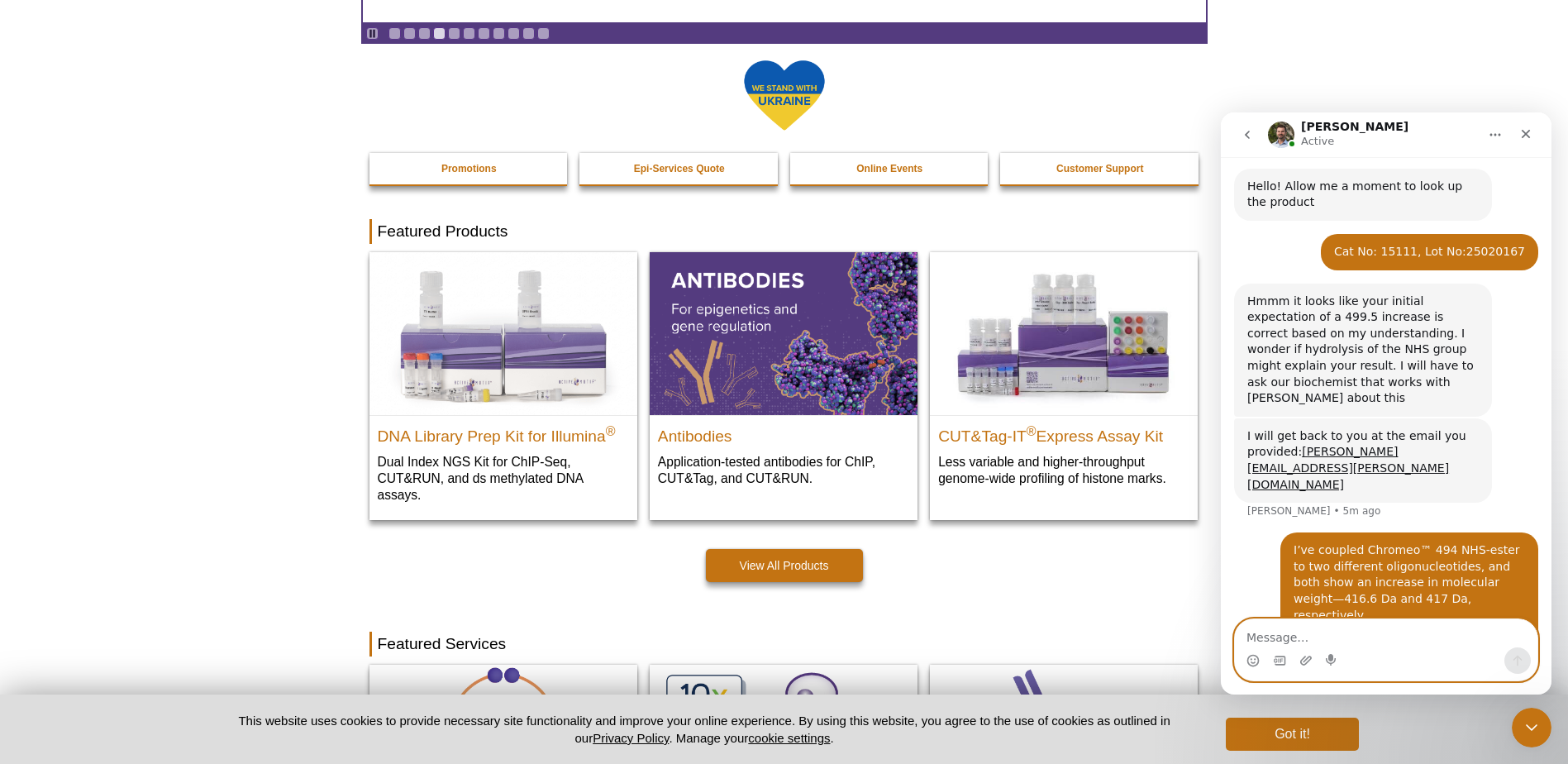
type textarea "I"
drag, startPoint x: 1284, startPoint y: 640, endPoint x: 1222, endPoint y: 629, distance: 63.0
click at [1222, 629] on div "It's st It's st" at bounding box center [1386, 650] width 331 height 63
paste textarea "Since the structure is not available, I’m unable to make any predictions regard…"
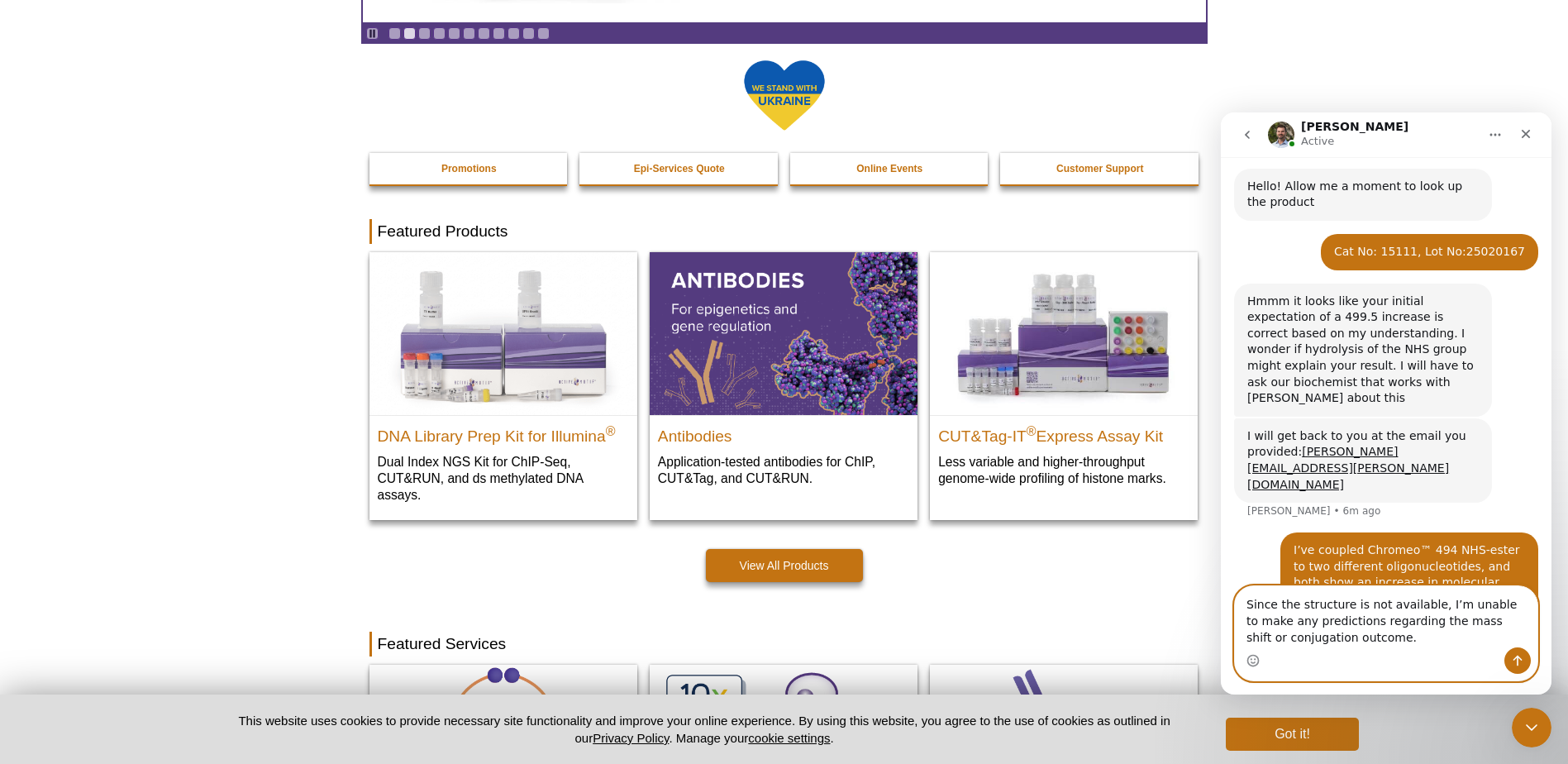
scroll to position [707, 0]
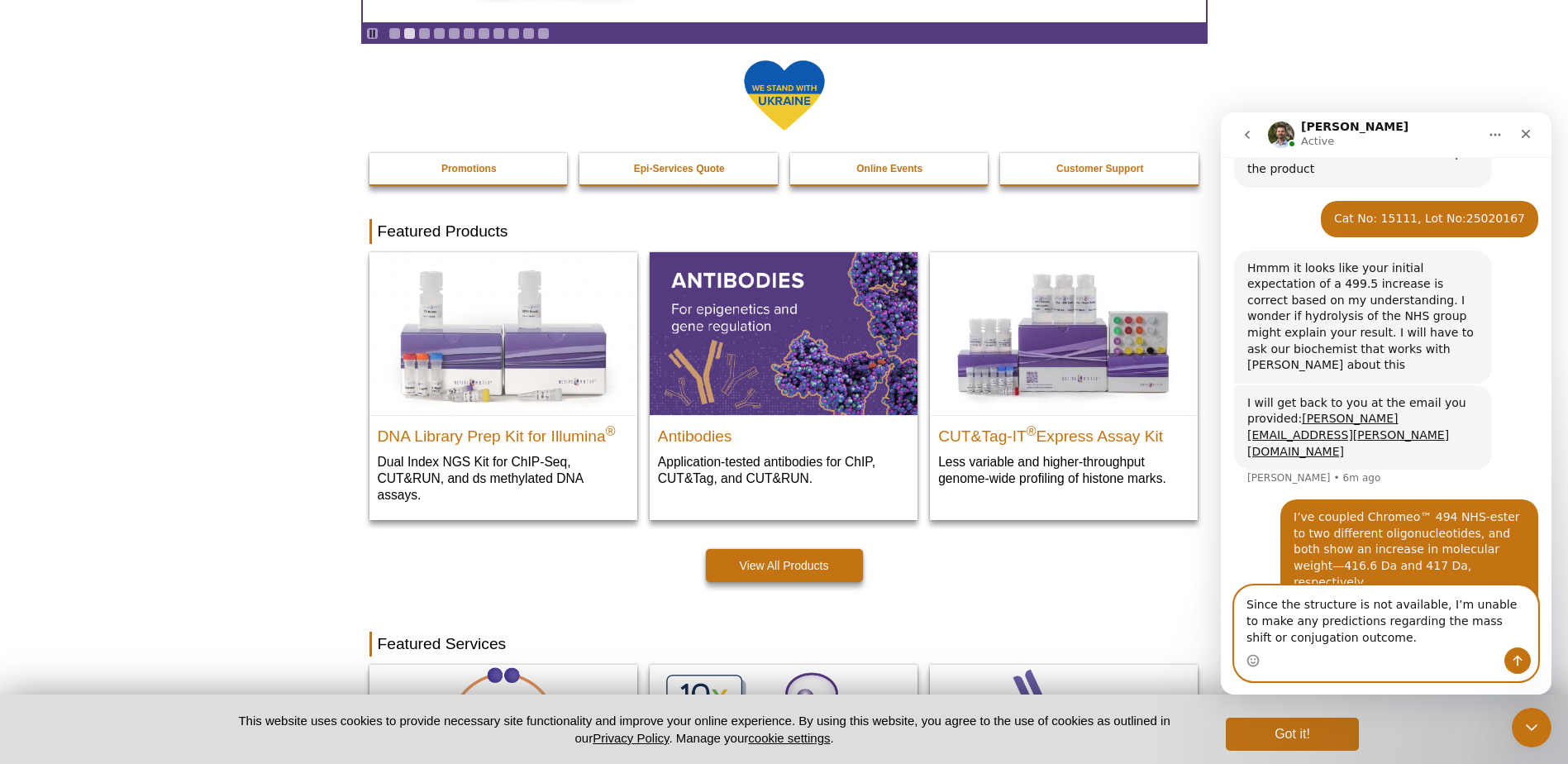
type textarea "Since the structure is not available, I’m unable to make any predictions regard…"
click at [1517, 661] on icon "Send a message…" at bounding box center [1517, 660] width 13 height 13
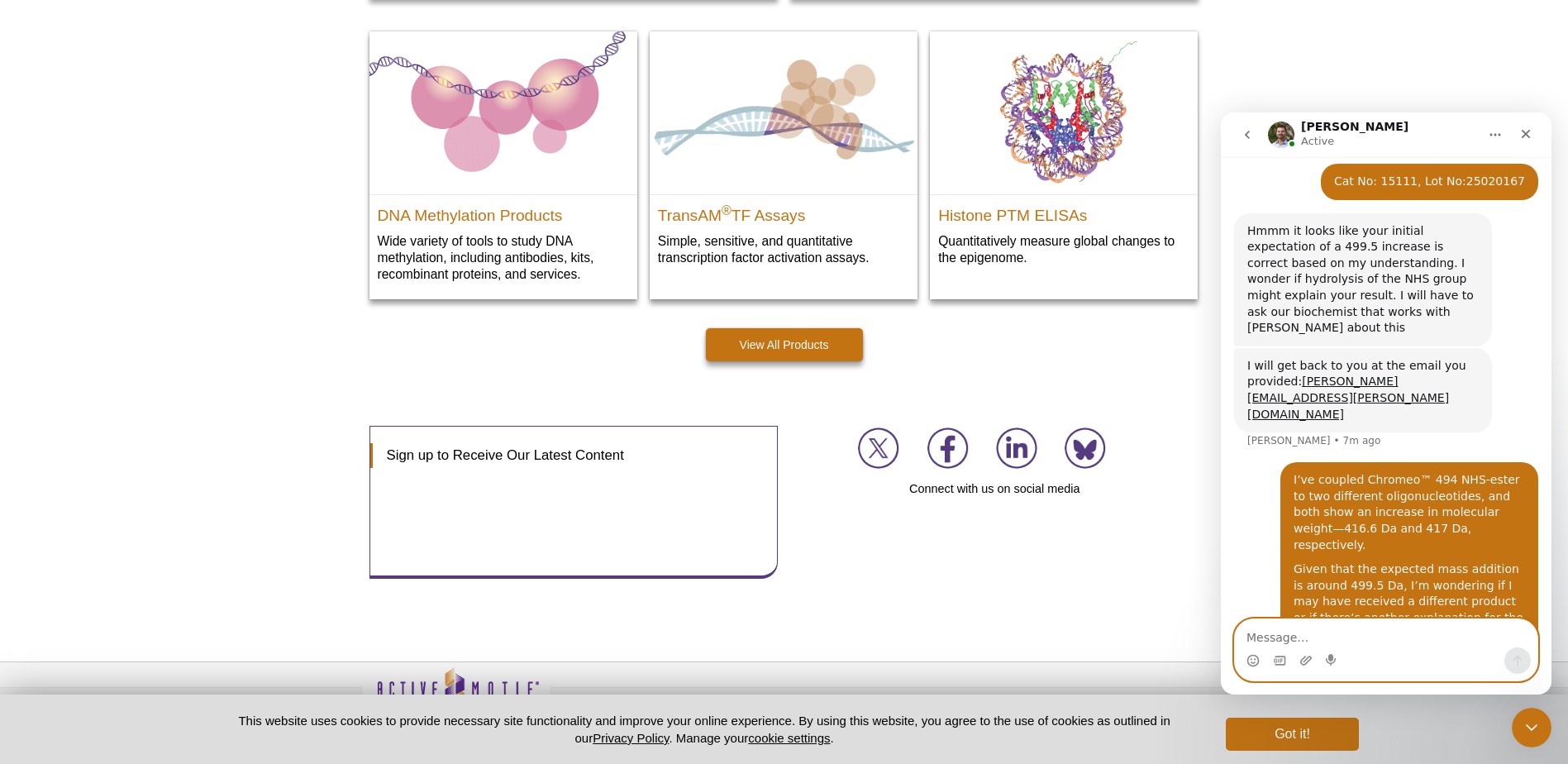
scroll to position [2357, 0]
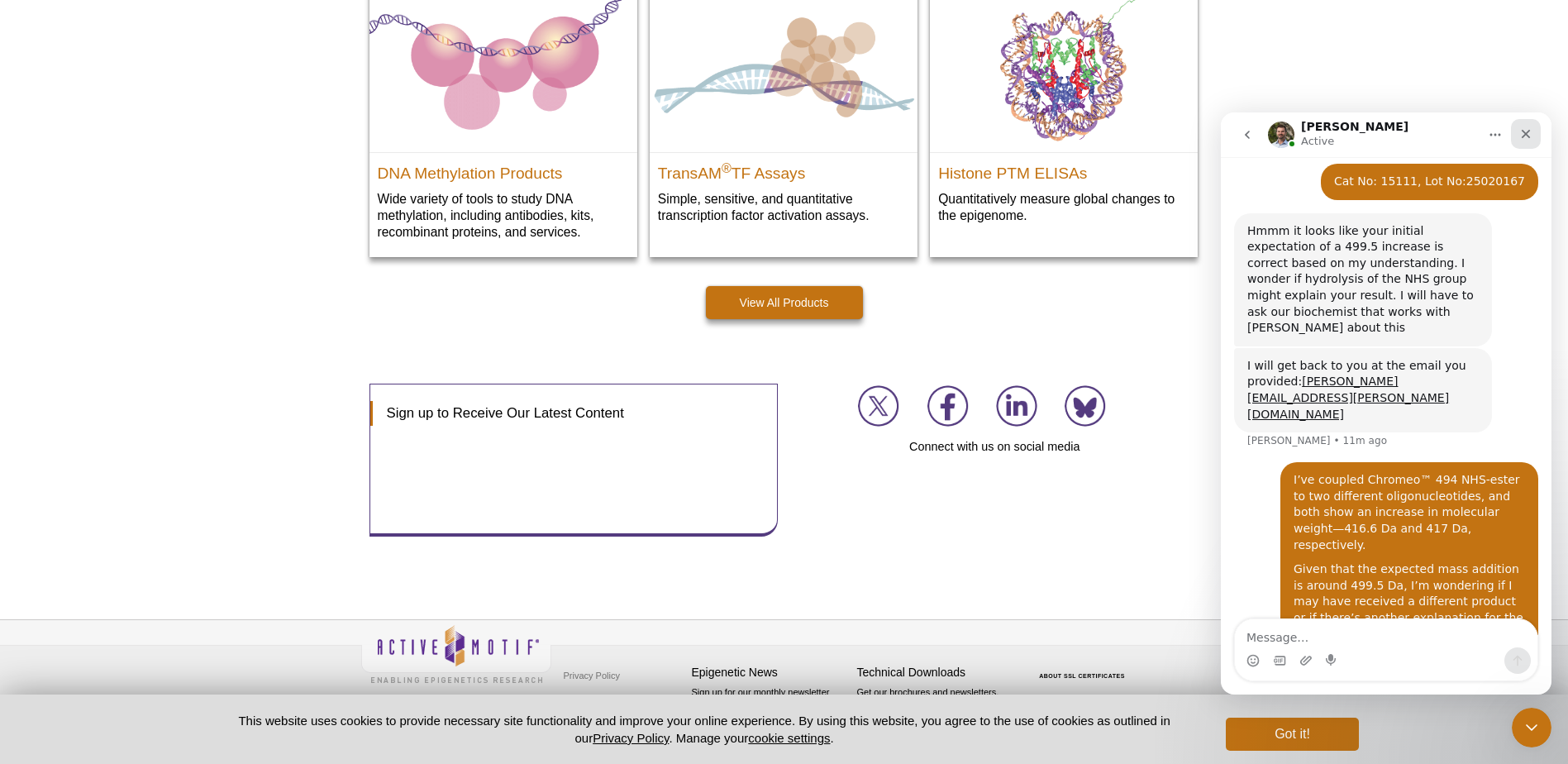
click at [1528, 139] on icon "Close" at bounding box center [1526, 134] width 13 height 13
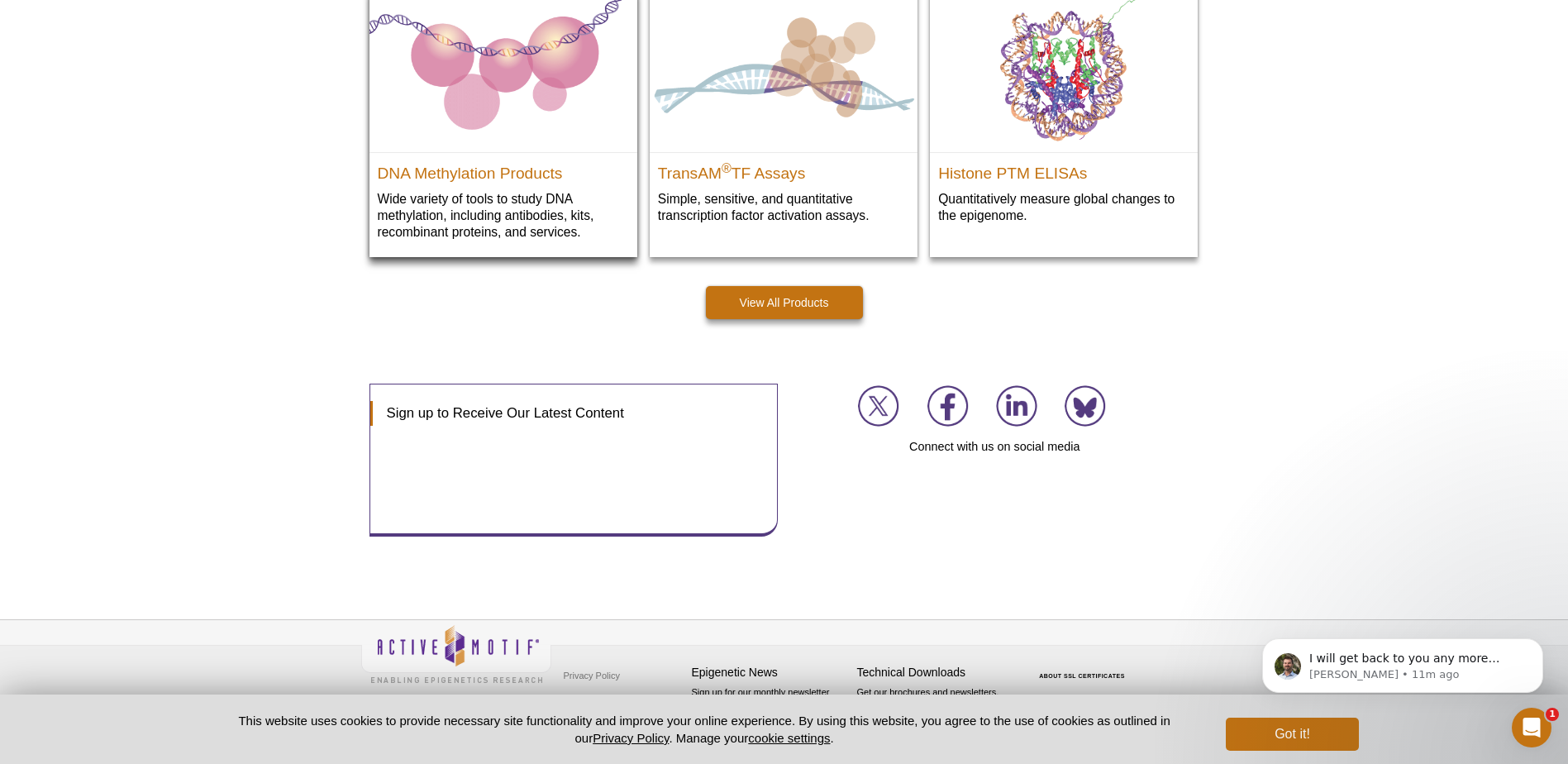
scroll to position [827, 0]
